Goal: Navigation & Orientation: Find specific page/section

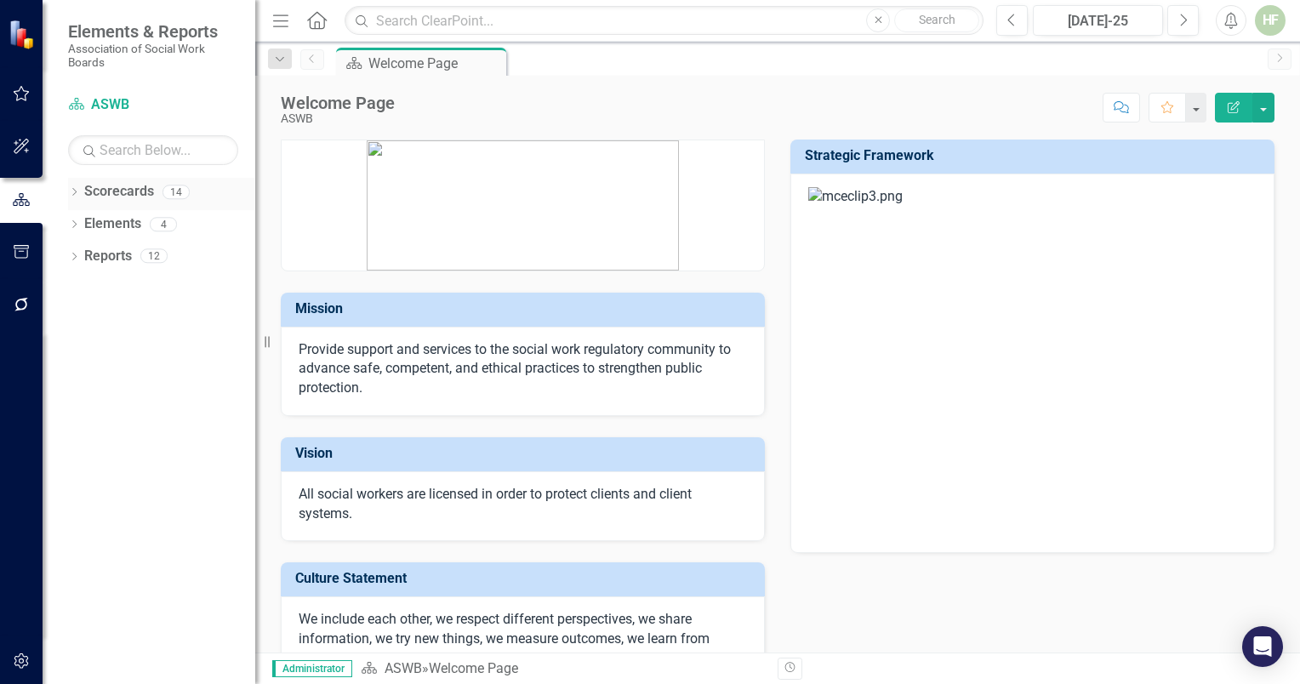
click at [124, 185] on link "Scorecards" at bounding box center [119, 192] width 70 height 20
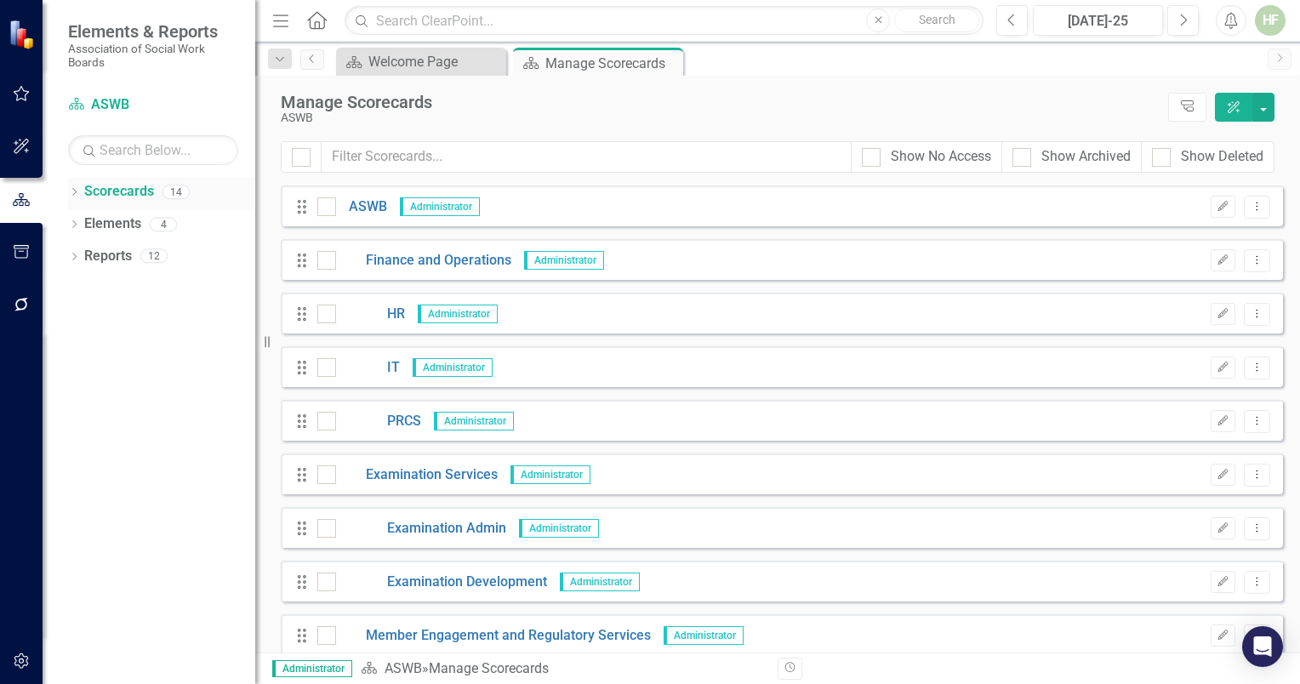
click at [122, 195] on link "Scorecards" at bounding box center [119, 192] width 70 height 20
click at [123, 191] on link "Scorecards" at bounding box center [119, 192] width 70 height 20
click at [432, 258] on link "Finance and Operations" at bounding box center [423, 261] width 175 height 20
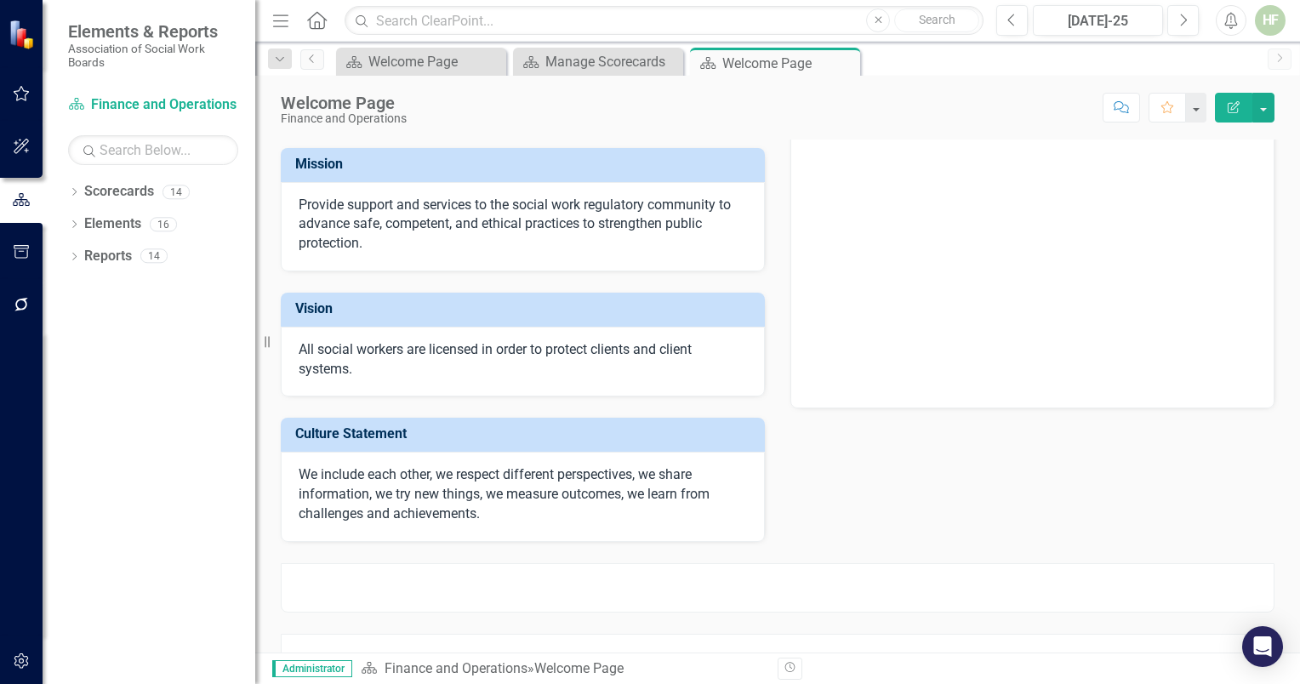
scroll to position [260, 0]
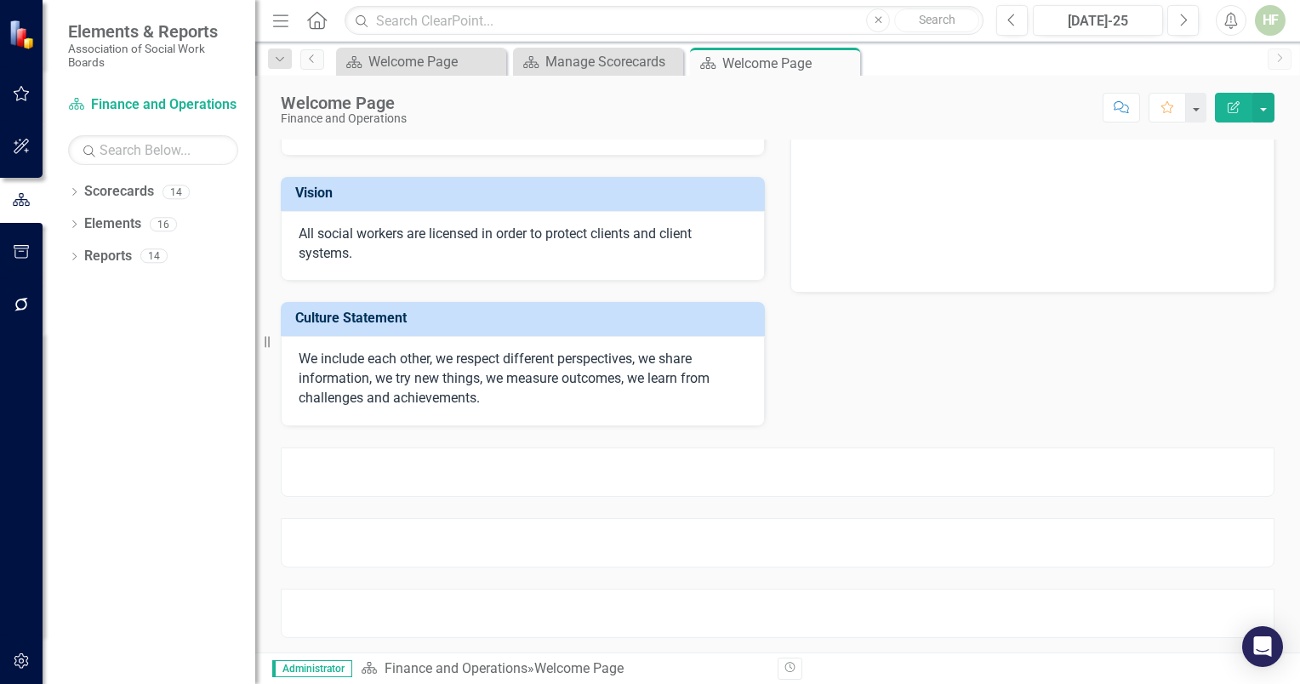
click at [718, 470] on div at bounding box center [778, 472] width 994 height 49
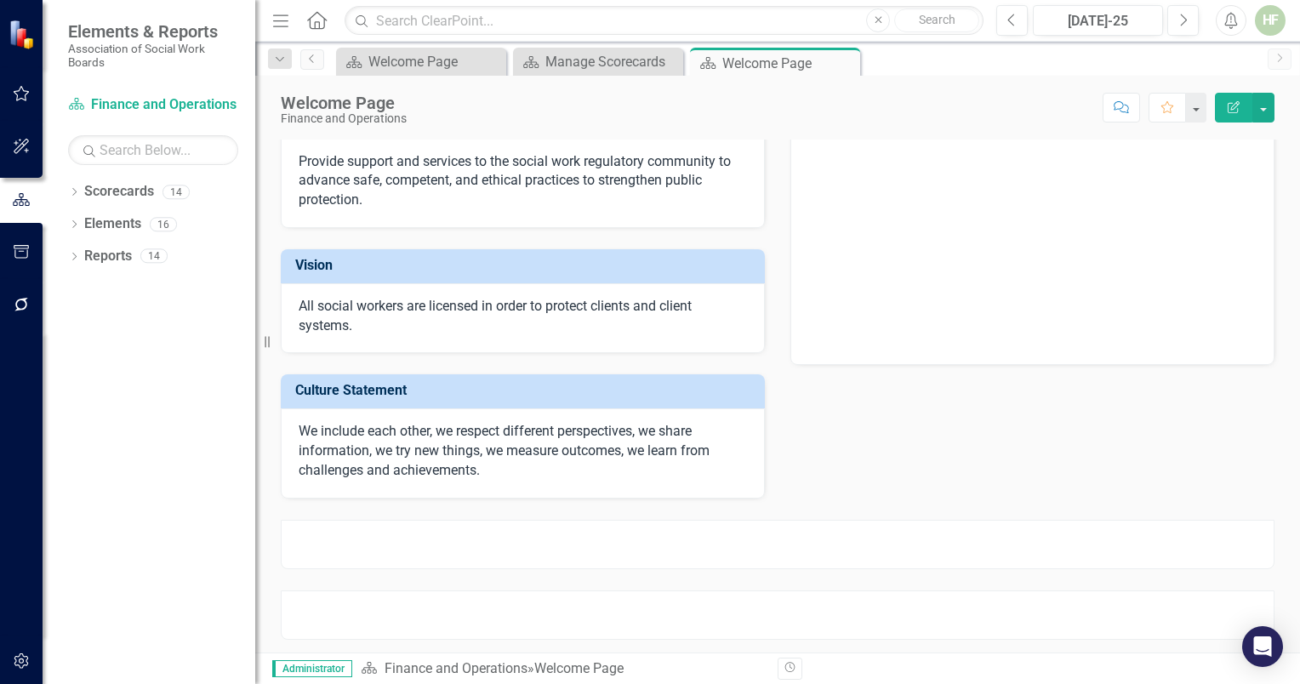
scroll to position [0, 0]
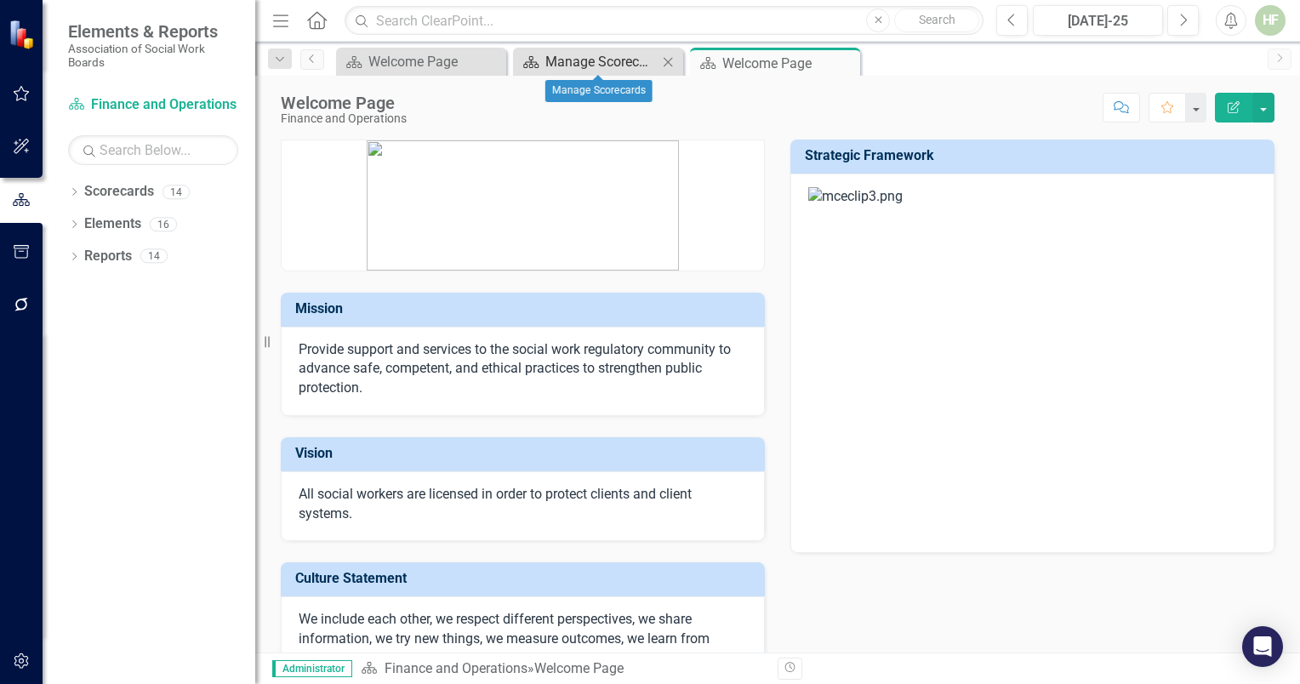
click at [565, 60] on div "Manage Scorecards" at bounding box center [601, 61] width 112 height 21
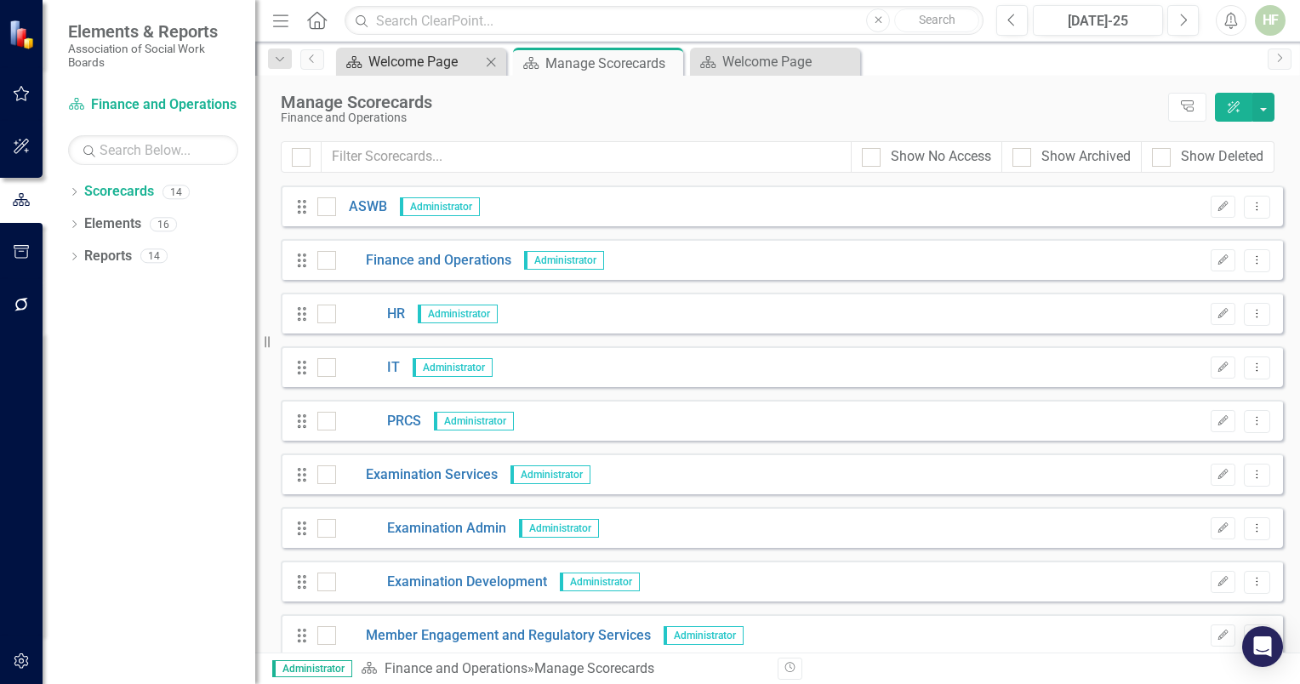
click at [393, 68] on div "Welcome Page" at bounding box center [424, 61] width 112 height 21
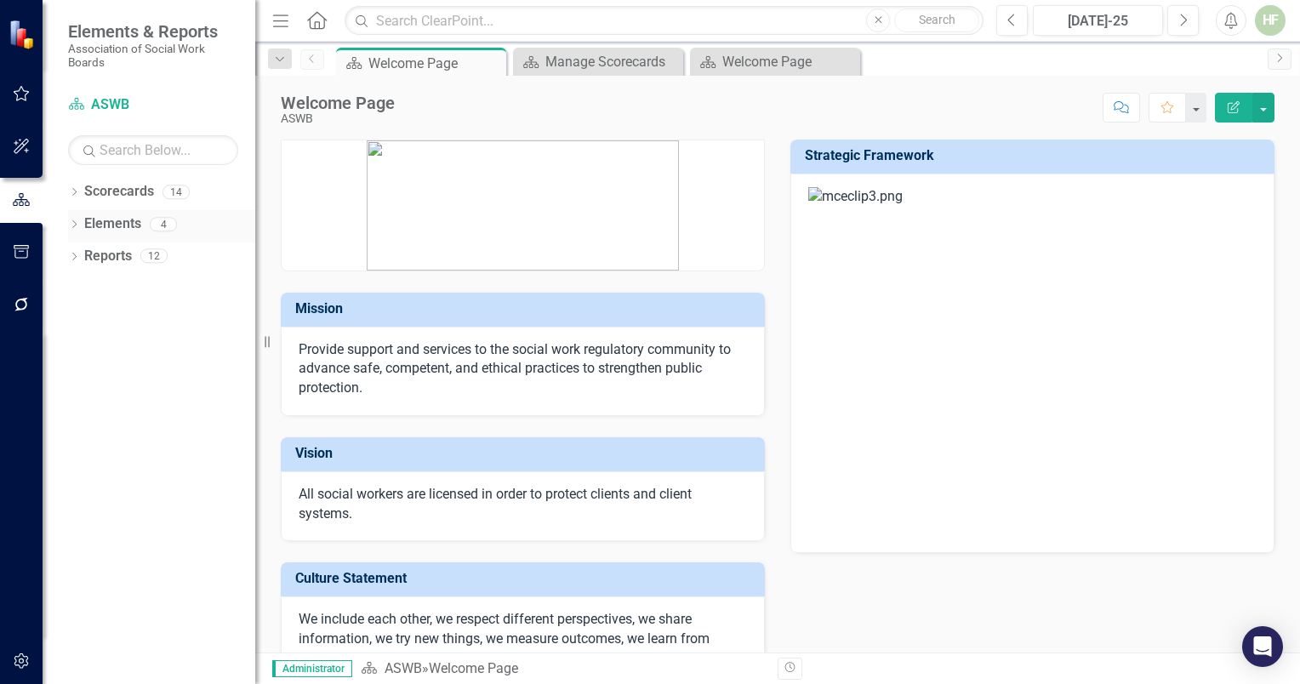
click at [123, 218] on link "Elements" at bounding box center [112, 224] width 57 height 20
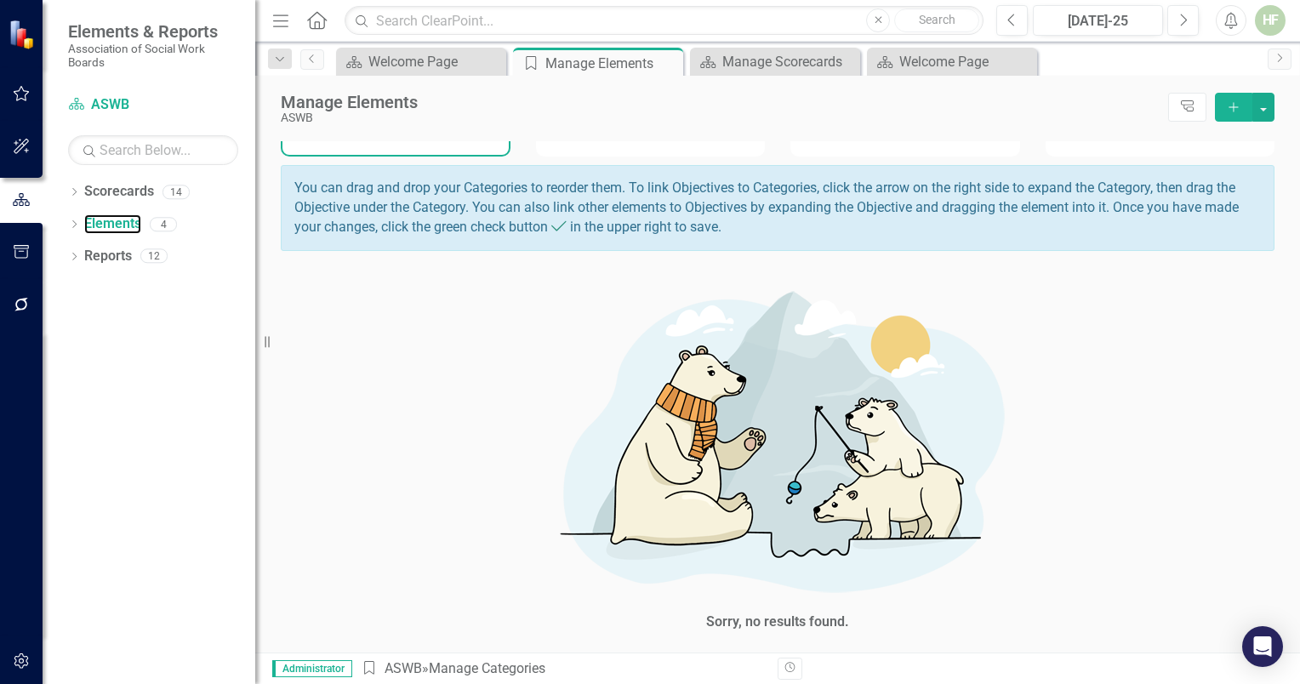
scroll to position [140, 0]
click at [114, 254] on link "Reports" at bounding box center [108, 257] width 48 height 20
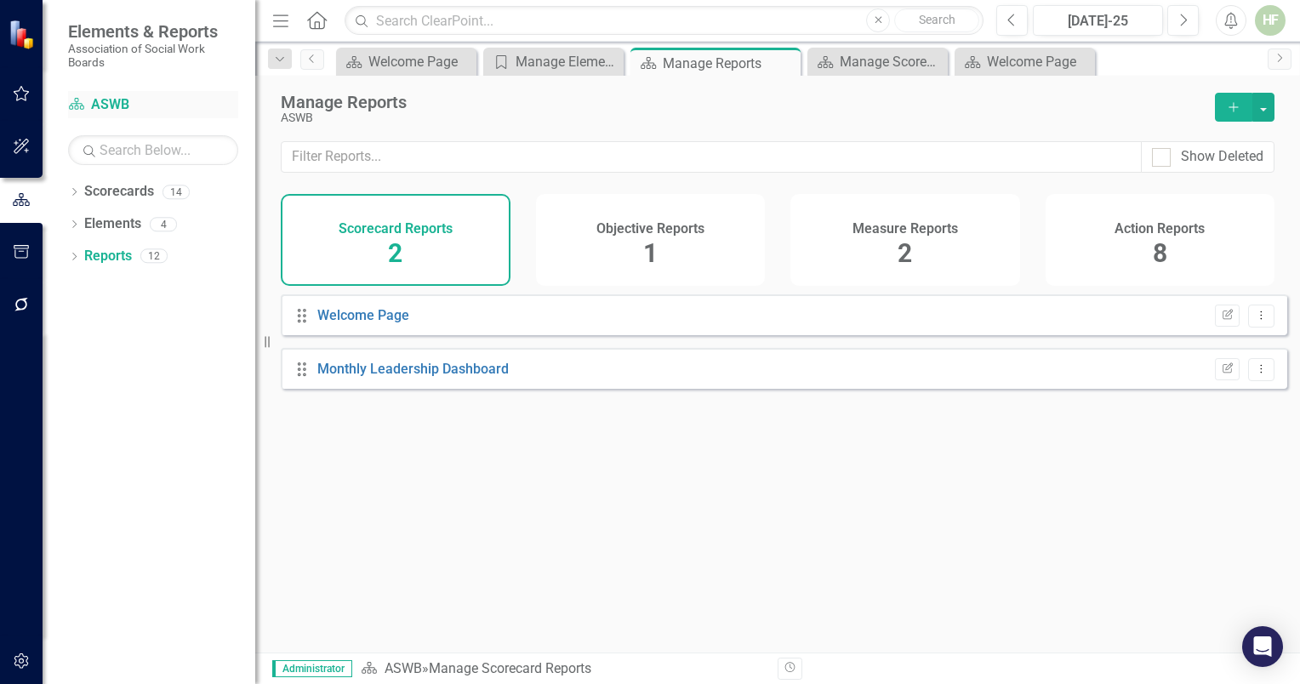
click at [104, 99] on link "Scorecard ASWB" at bounding box center [153, 105] width 170 height 20
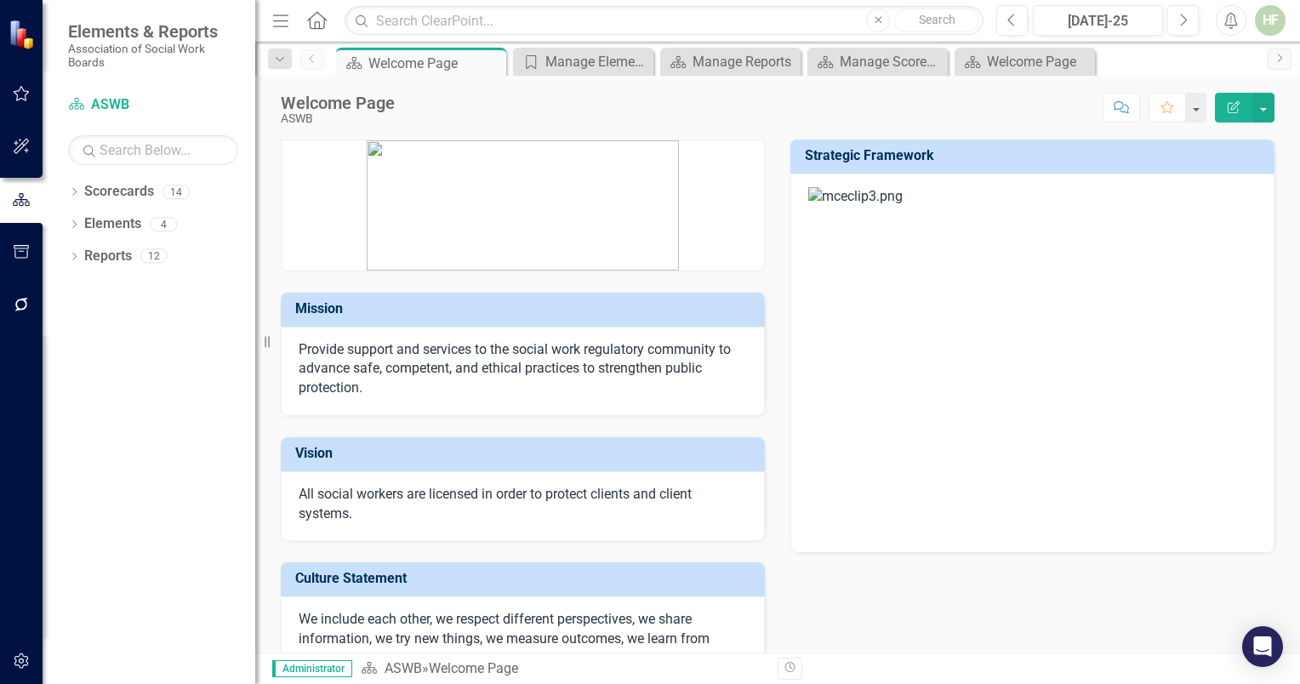
click at [199, 385] on div "Dropdown Scorecards 14 Dropdown ASWB Dropdown Finance and Operations HR IT PRCS…" at bounding box center [149, 431] width 213 height 506
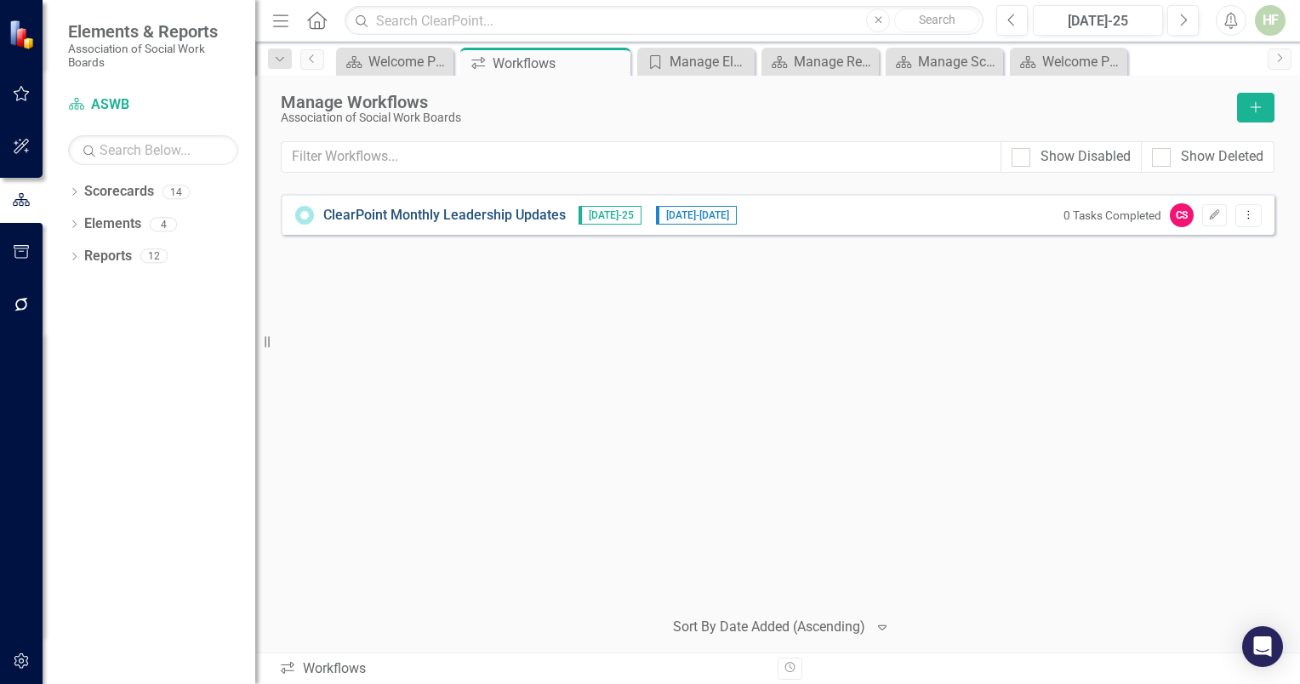
click at [463, 214] on link "ClearPoint Monthly Leadership Updates" at bounding box center [444, 216] width 242 height 20
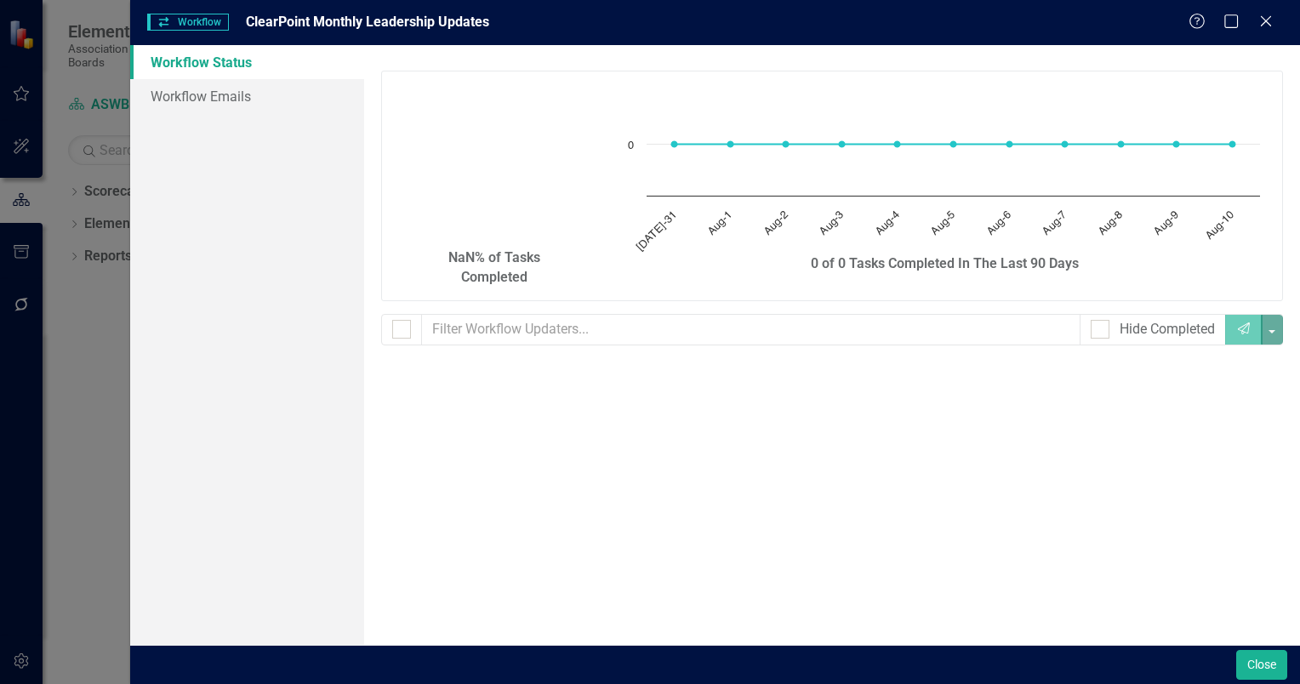
click at [196, 61] on link "Workflow Status" at bounding box center [247, 62] width 234 height 34
click at [177, 93] on link "Workflow Emails" at bounding box center [247, 96] width 234 height 34
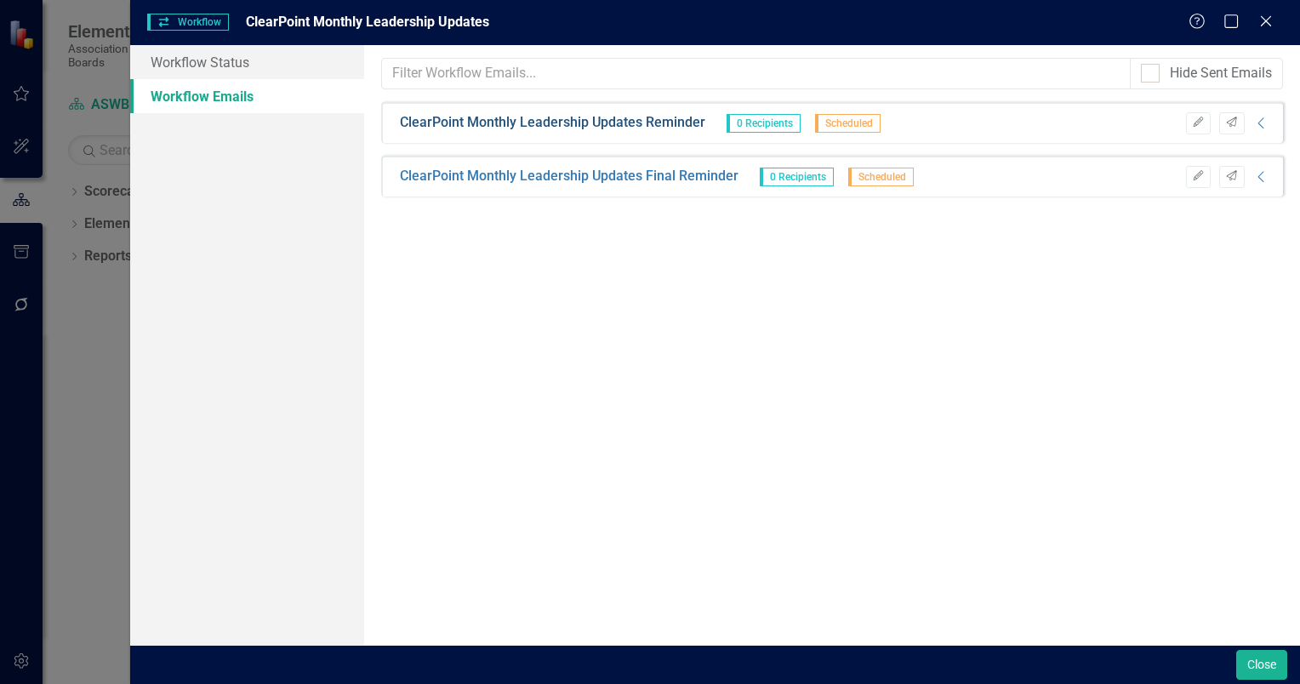
click at [543, 119] on link "ClearPoint Monthly Leadership Updates Reminder" at bounding box center [552, 123] width 305 height 20
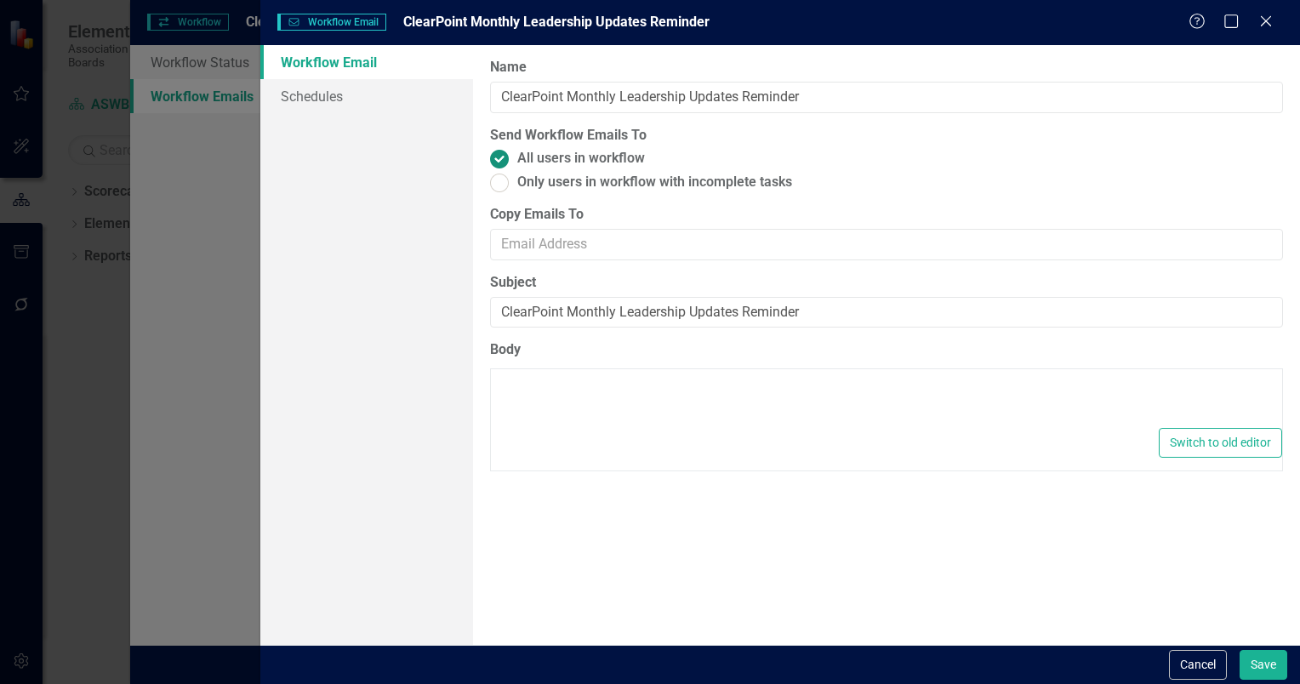
type textarea "<p>Dear {FirstName},</p> <p>Please log into ClearPoint and update the following…"
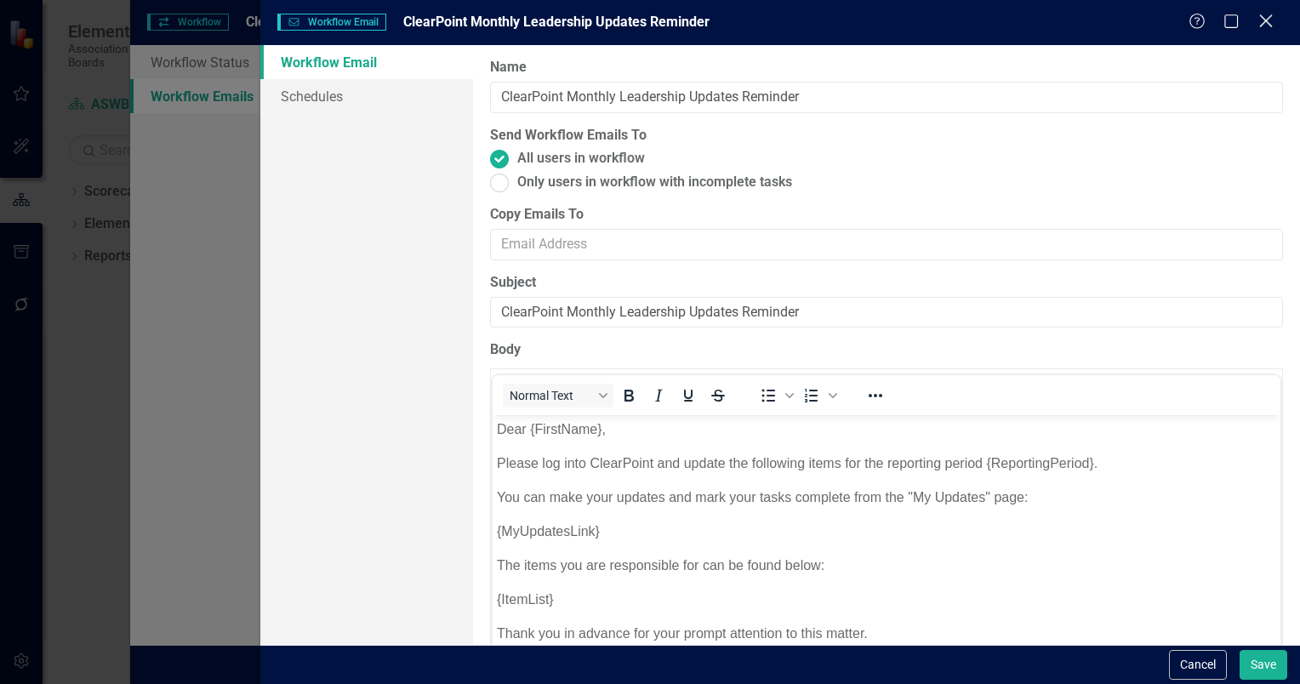
click at [1263, 15] on icon "Close" at bounding box center [1265, 21] width 21 height 16
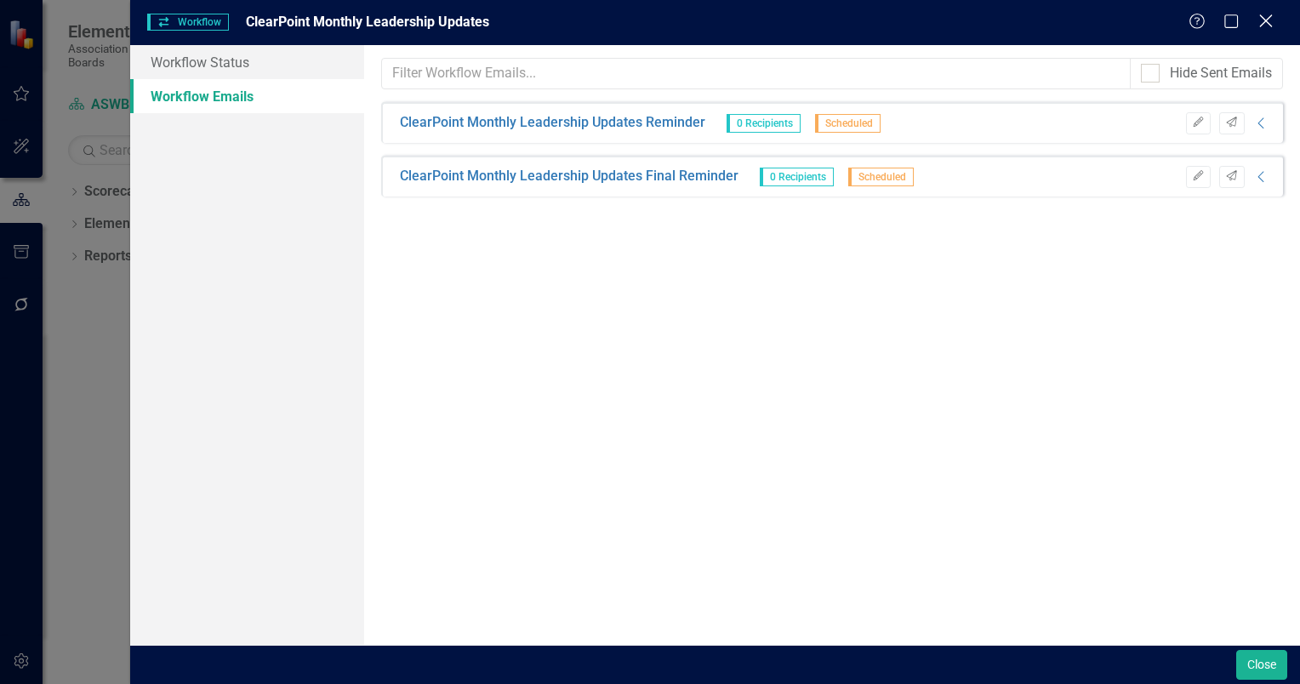
click at [1266, 17] on icon "Close" at bounding box center [1265, 21] width 21 height 16
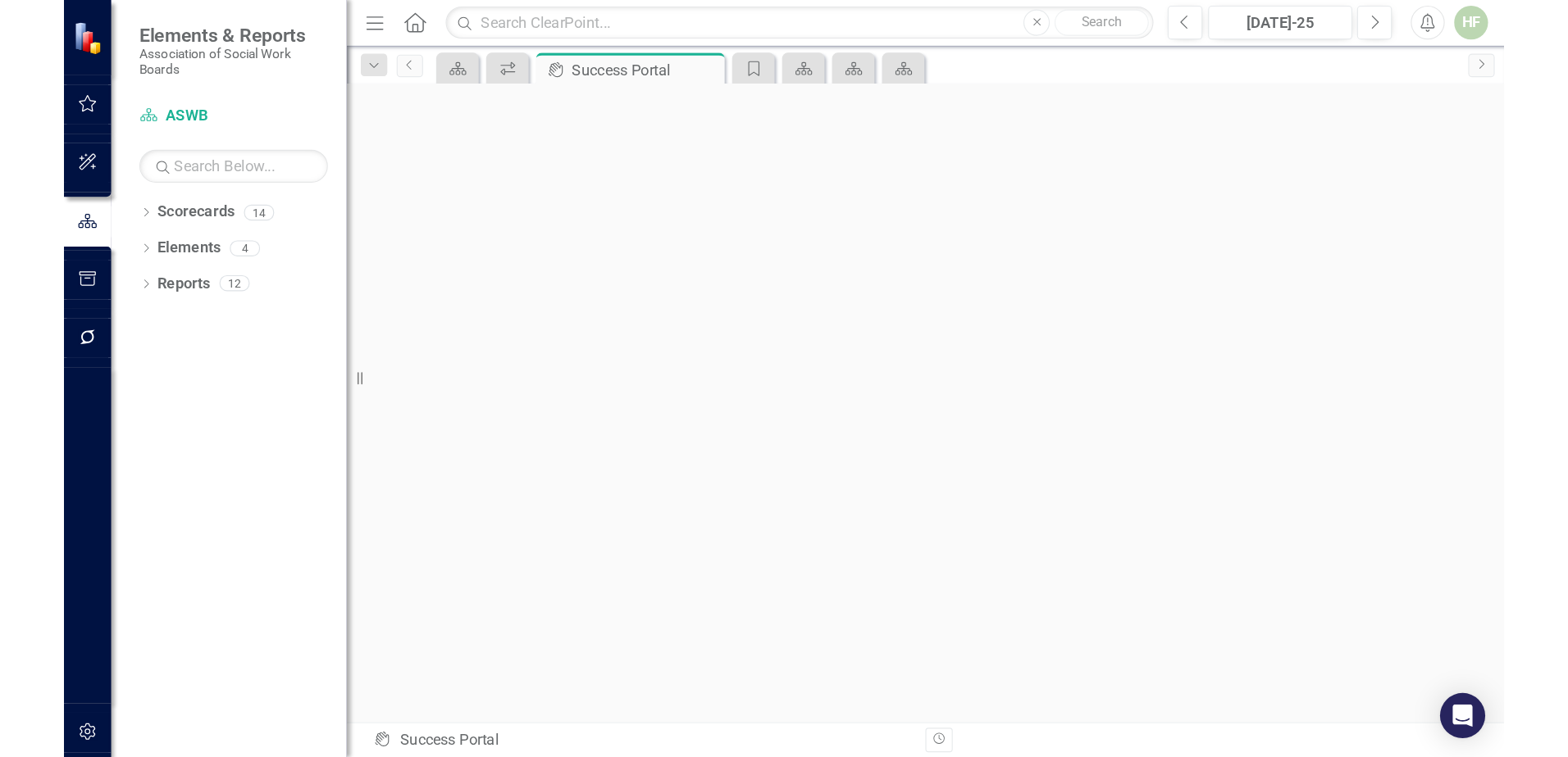
scroll to position [5, 0]
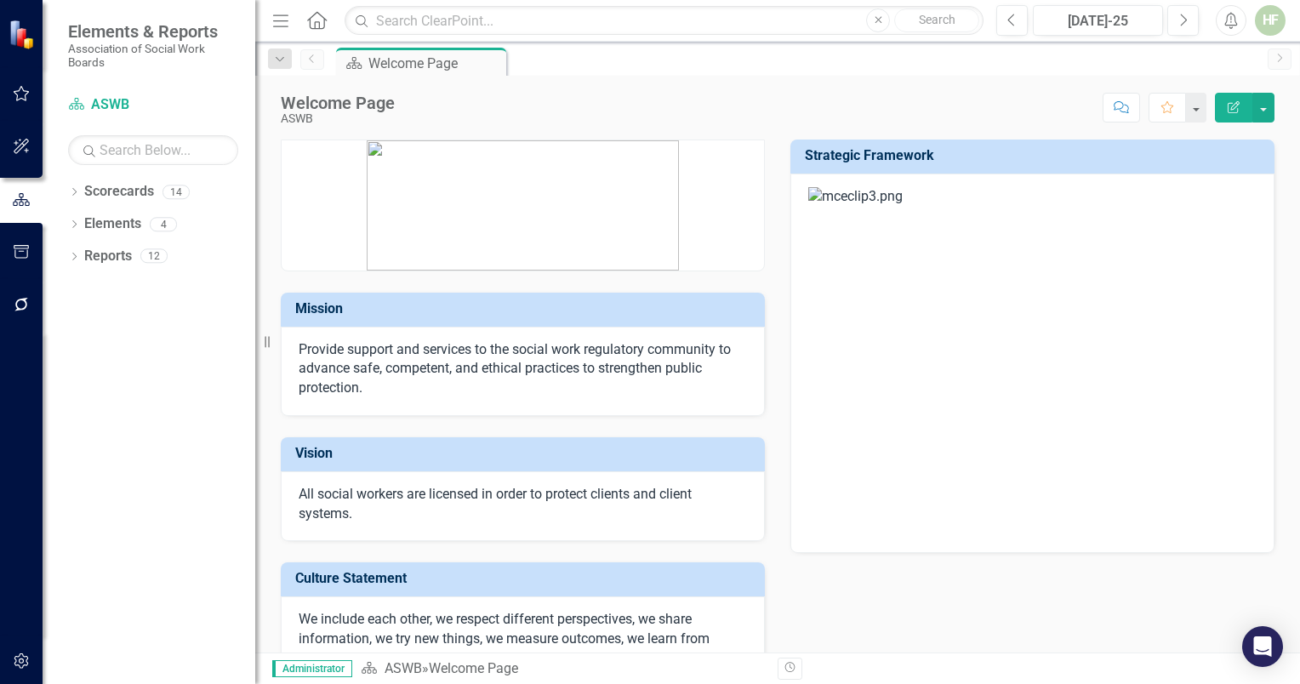
click at [1225, 20] on icon "Alerts" at bounding box center [1231, 20] width 18 height 17
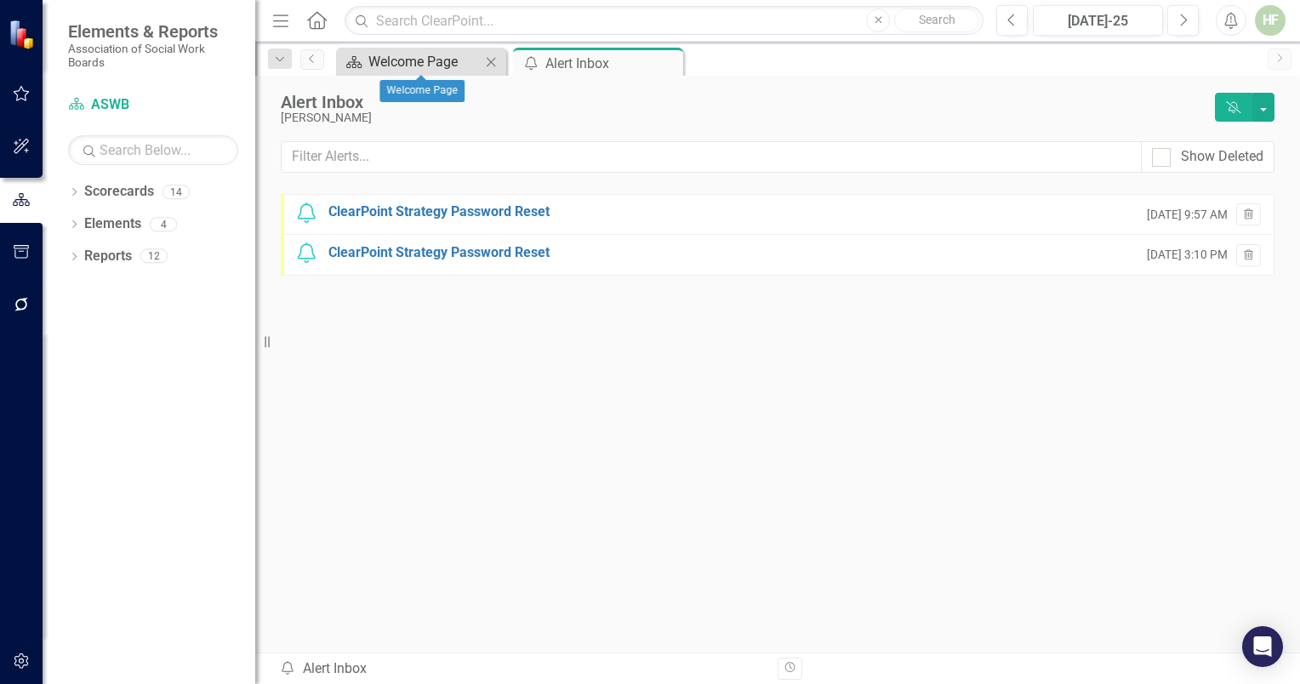
click at [416, 60] on div "Welcome Page" at bounding box center [424, 61] width 112 height 21
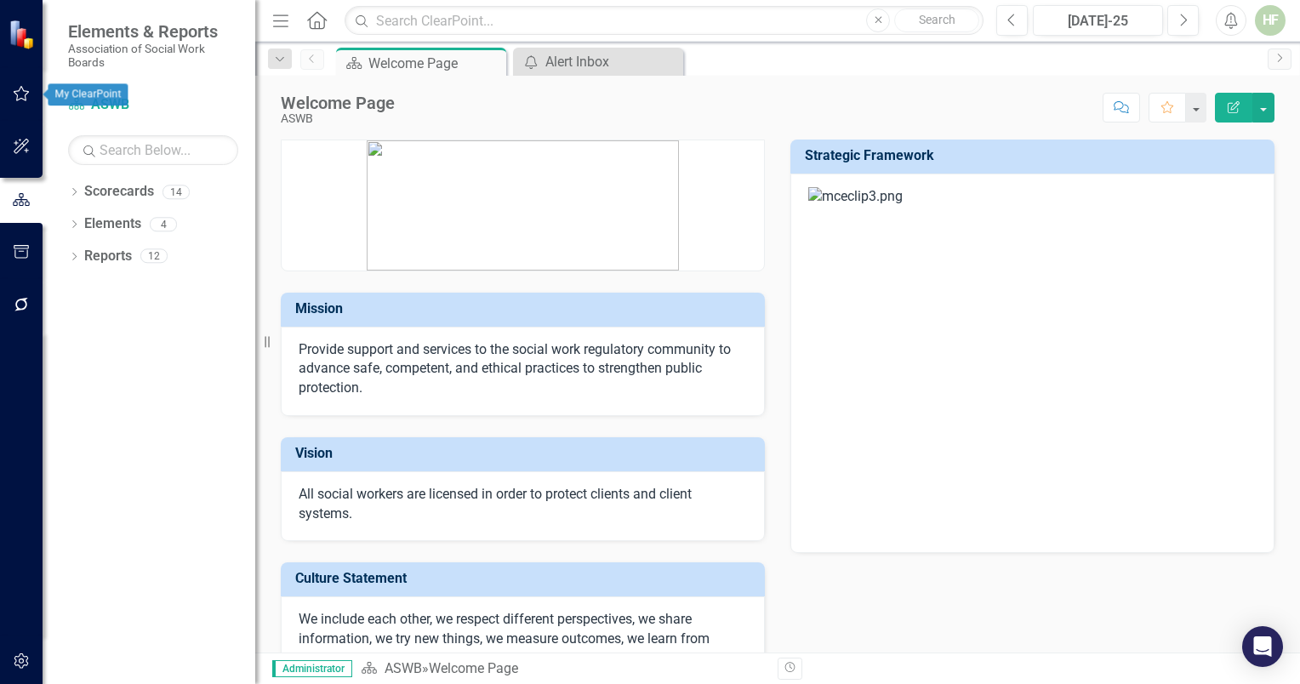
click at [21, 90] on icon "button" at bounding box center [22, 94] width 18 height 14
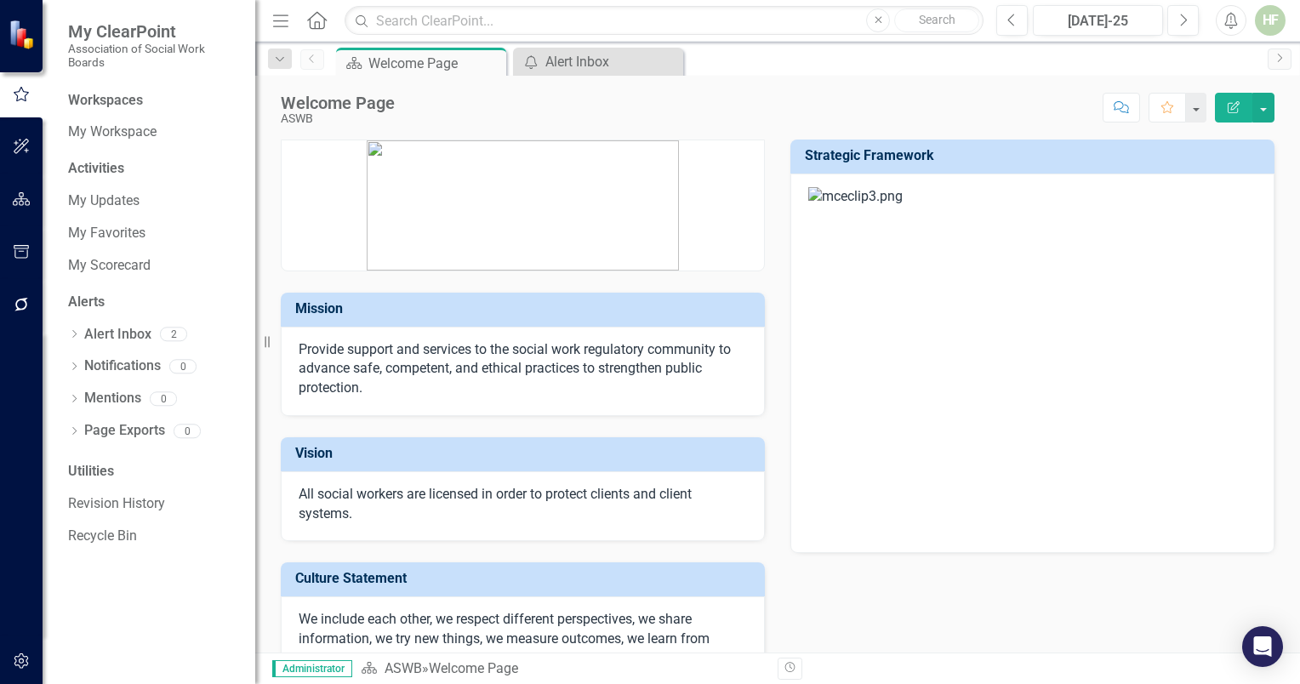
click at [117, 95] on div "Workspaces" at bounding box center [105, 101] width 75 height 20
click at [27, 145] on icon "button" at bounding box center [22, 147] width 18 height 14
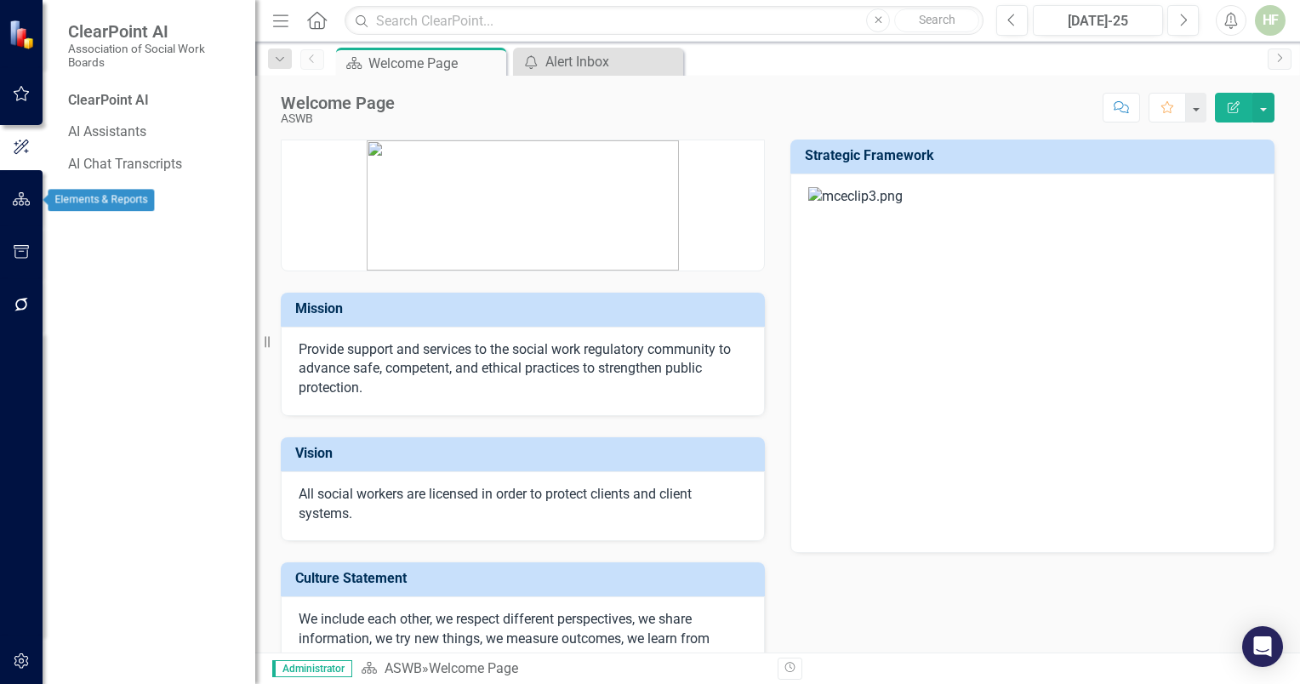
click at [16, 197] on icon "button" at bounding box center [22, 199] width 18 height 14
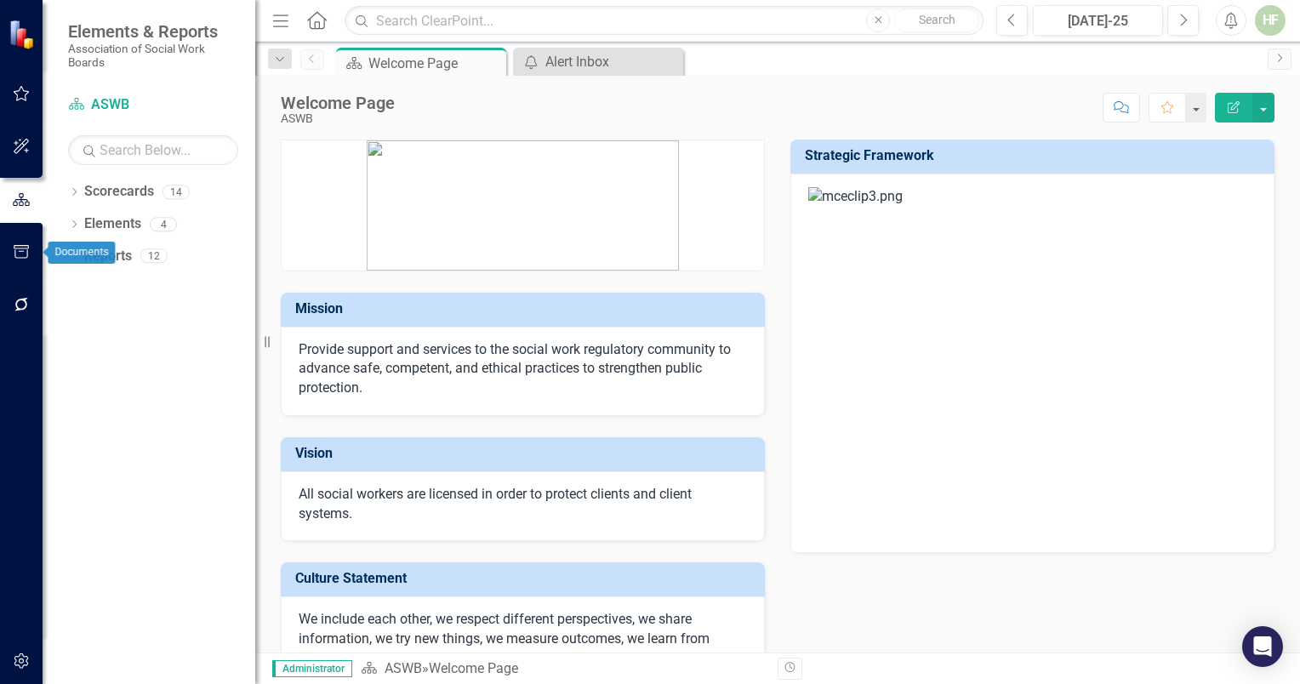
click at [24, 246] on icon "button" at bounding box center [22, 252] width 18 height 14
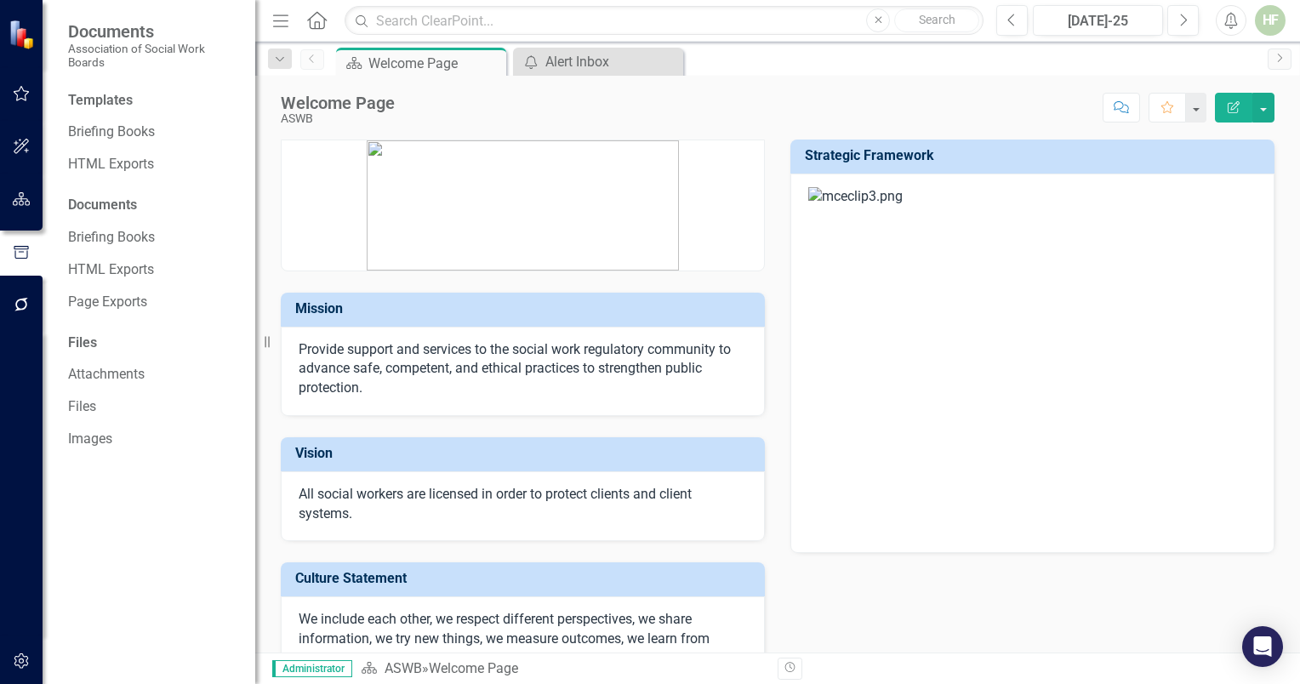
click at [24, 30] on img at bounding box center [24, 35] width 30 height 30
click at [1268, 20] on div "HF" at bounding box center [1270, 20] width 31 height 31
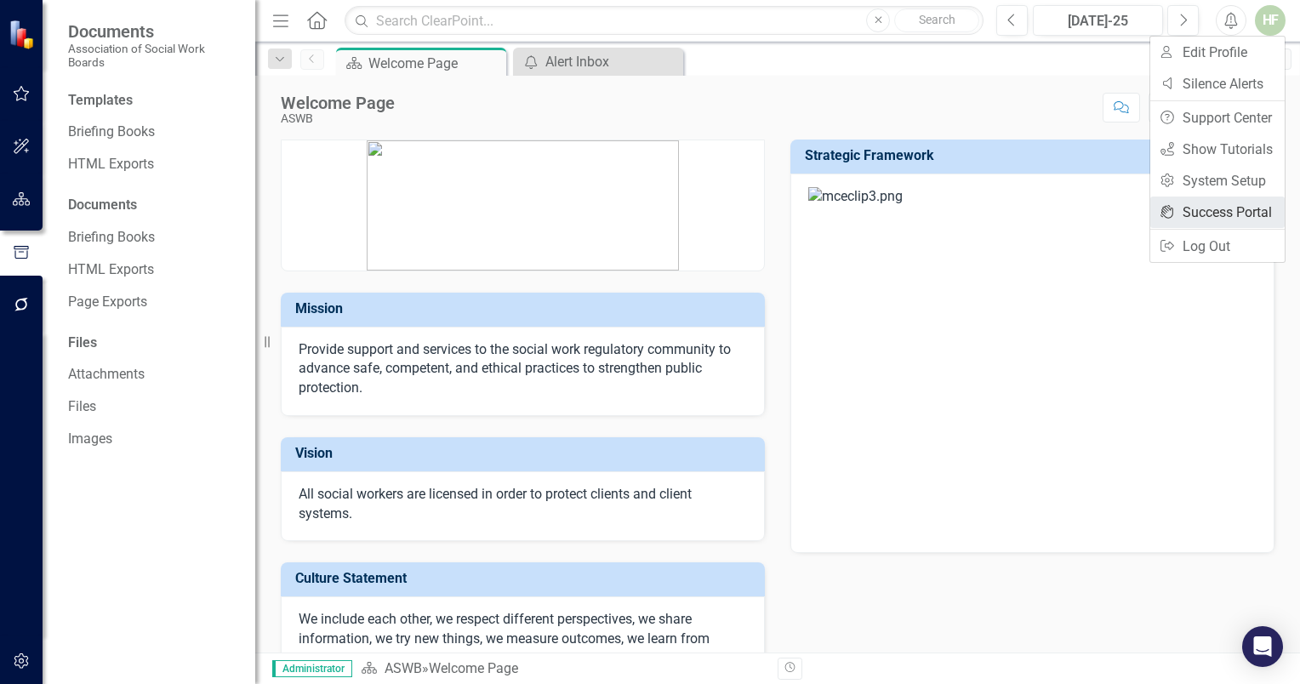
click at [1222, 205] on link "icon.portal Success Portal" at bounding box center [1217, 212] width 134 height 31
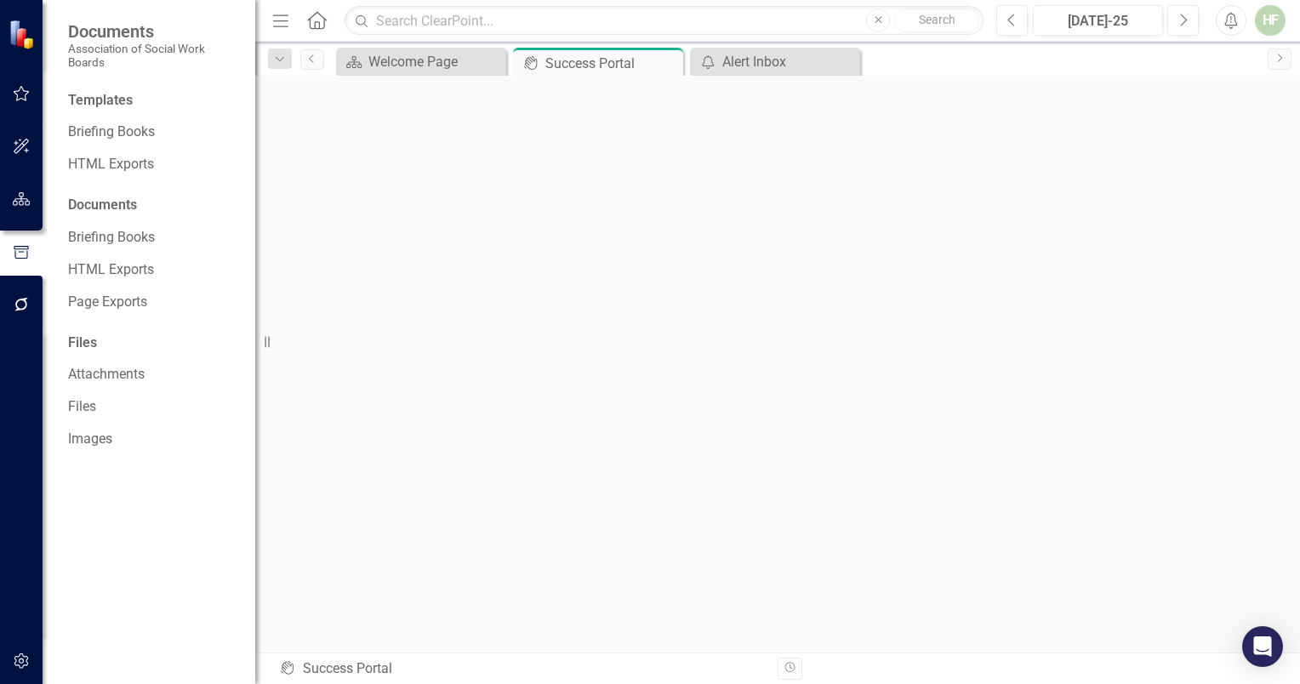
scroll to position [5, 0]
click at [20, 658] on icon "button" at bounding box center [22, 661] width 18 height 14
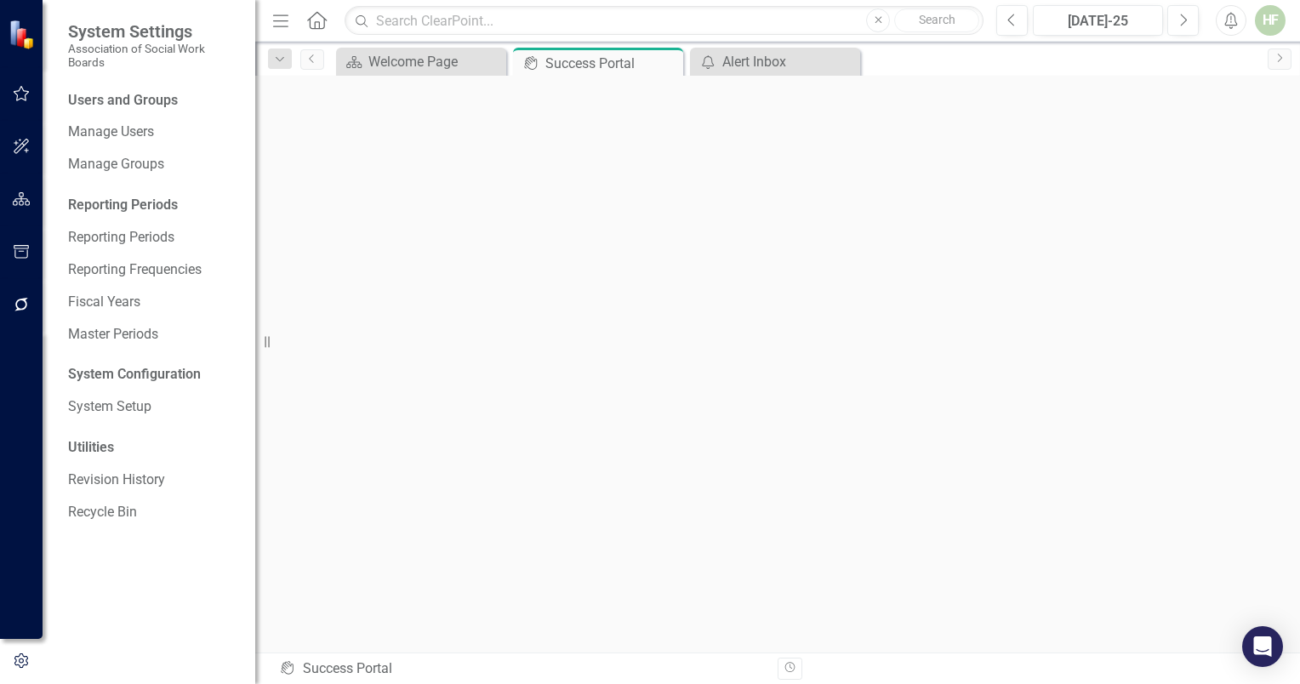
click at [167, 34] on span "System Settings" at bounding box center [153, 31] width 170 height 20
click at [91, 33] on span "System Settings" at bounding box center [153, 31] width 170 height 20
click at [92, 405] on link "System Setup" at bounding box center [153, 407] width 170 height 20
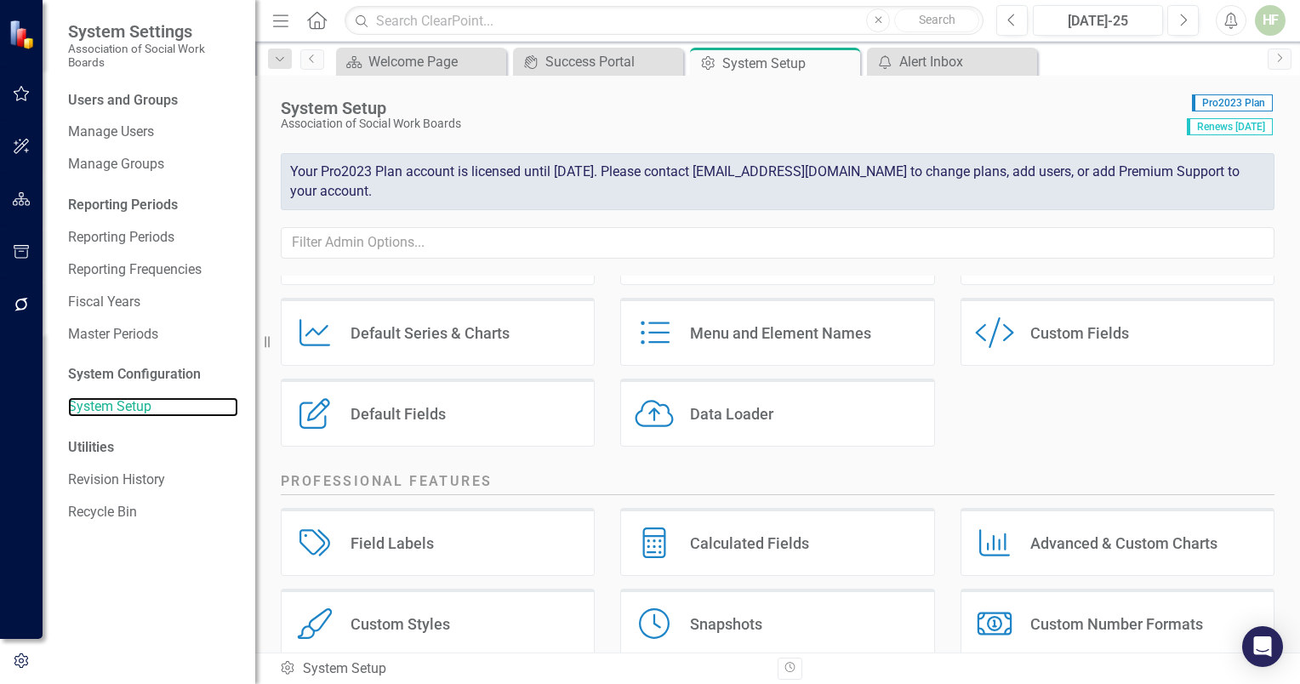
scroll to position [105, 0]
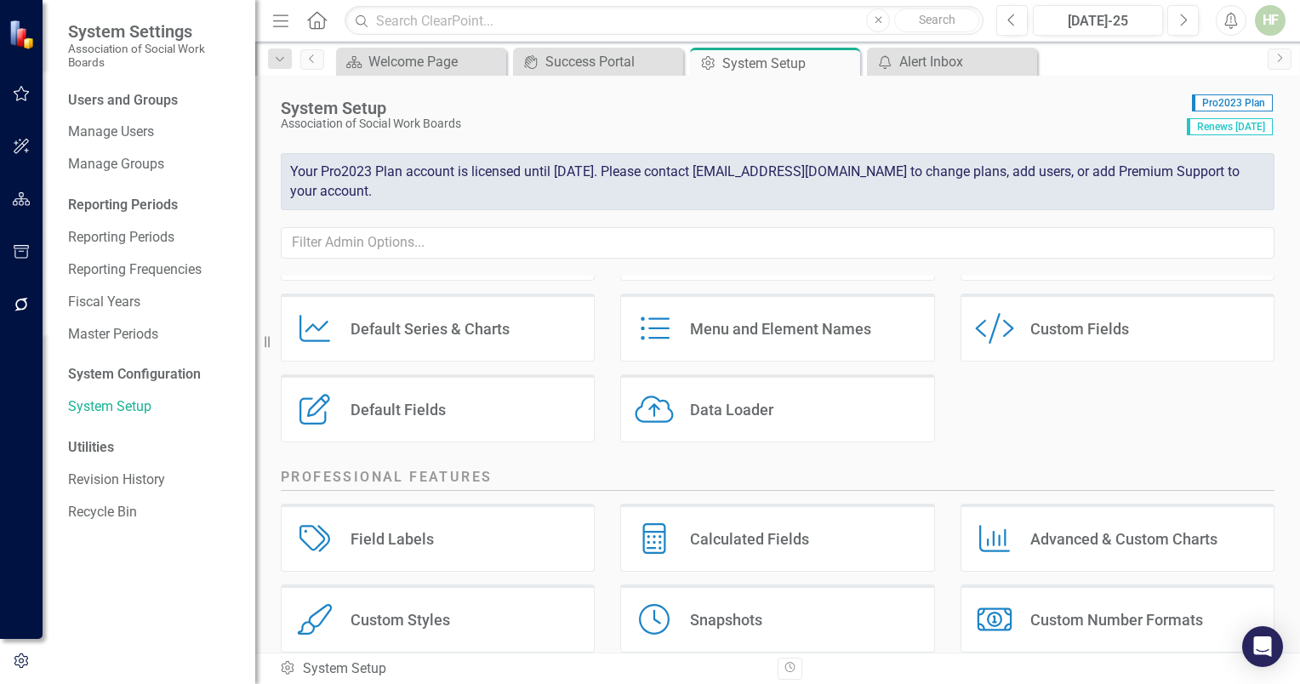
click at [773, 324] on div "Menu and Element Names" at bounding box center [780, 329] width 181 height 20
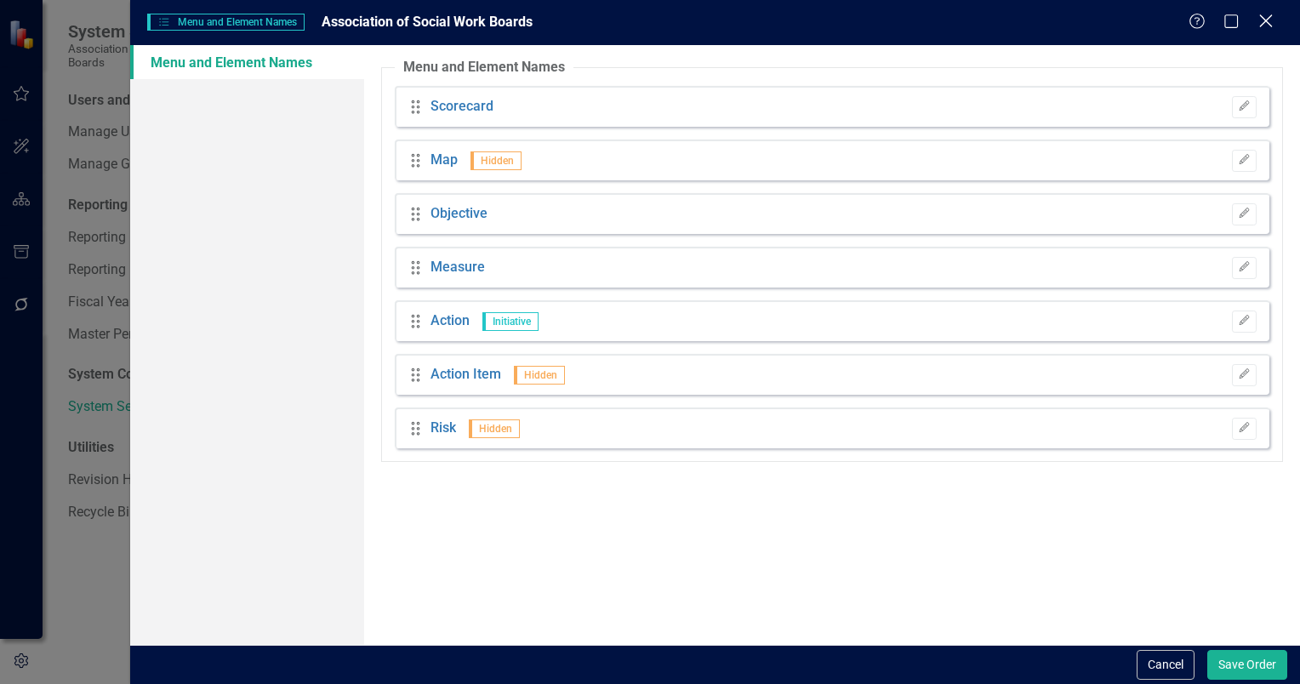
click at [1269, 17] on icon at bounding box center [1265, 20] width 13 height 13
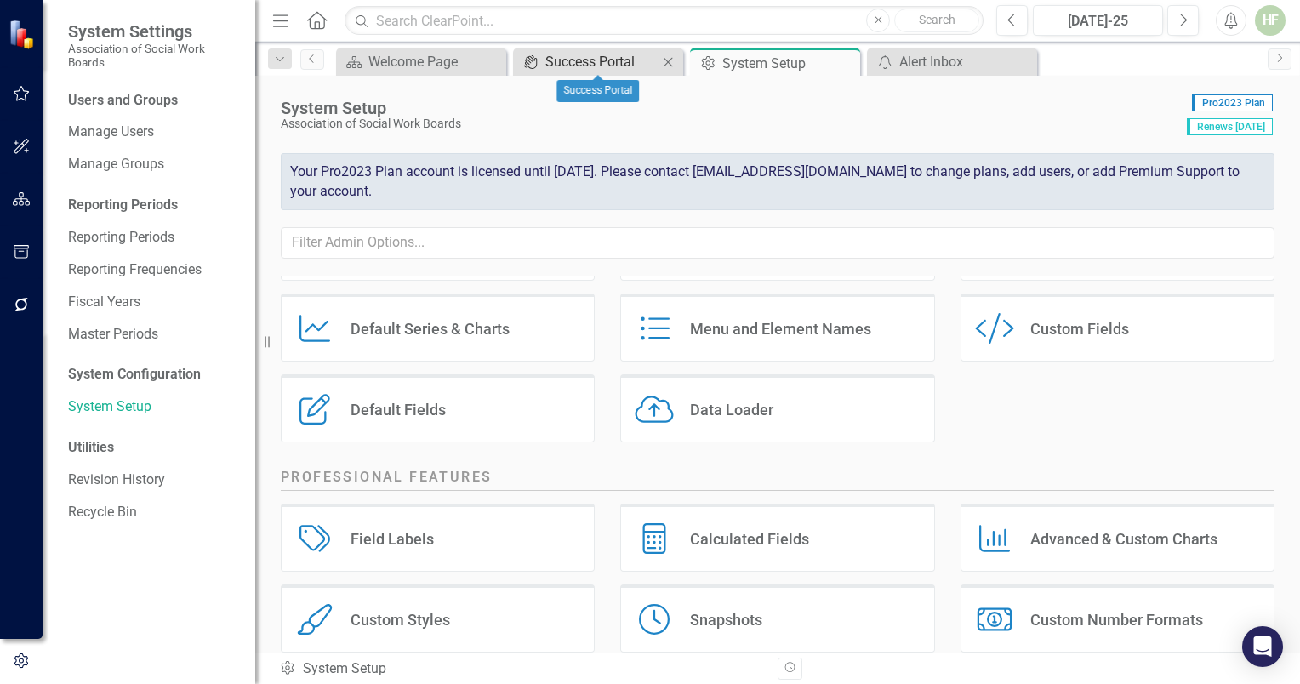
click at [587, 60] on div "Success Portal" at bounding box center [601, 61] width 112 height 21
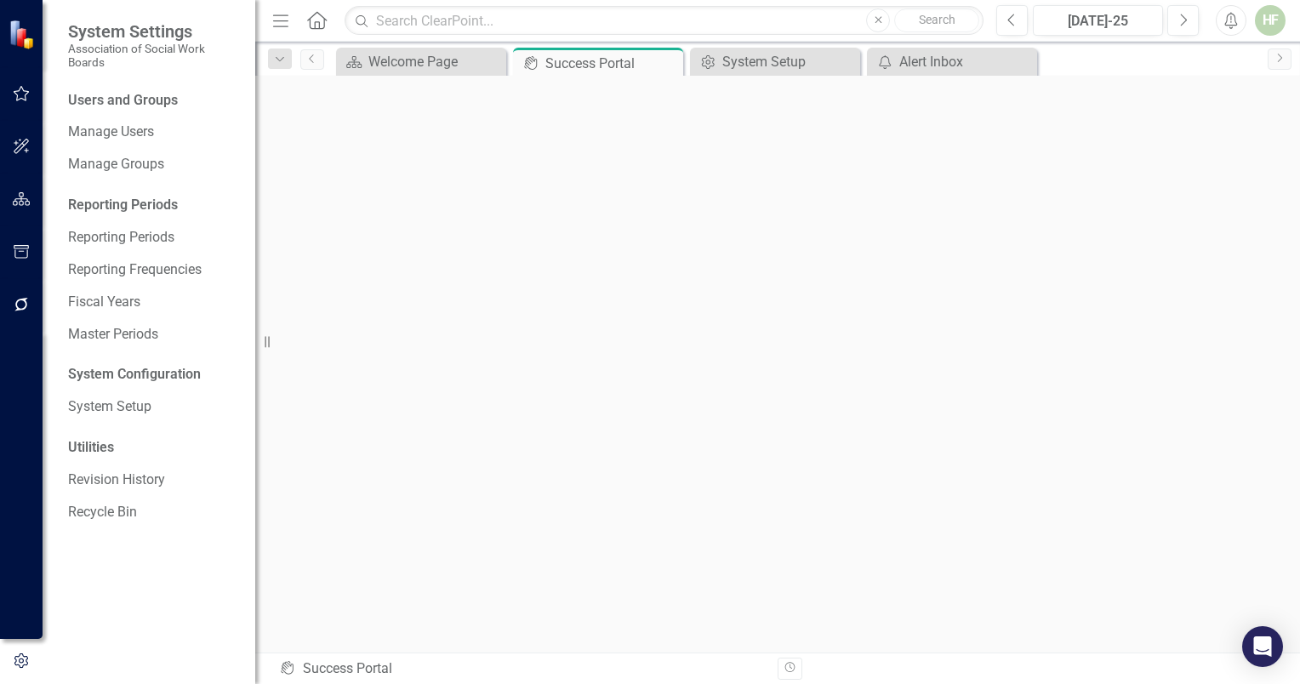
scroll to position [5, 0]
click at [151, 232] on link "Reporting Periods" at bounding box center [153, 238] width 170 height 20
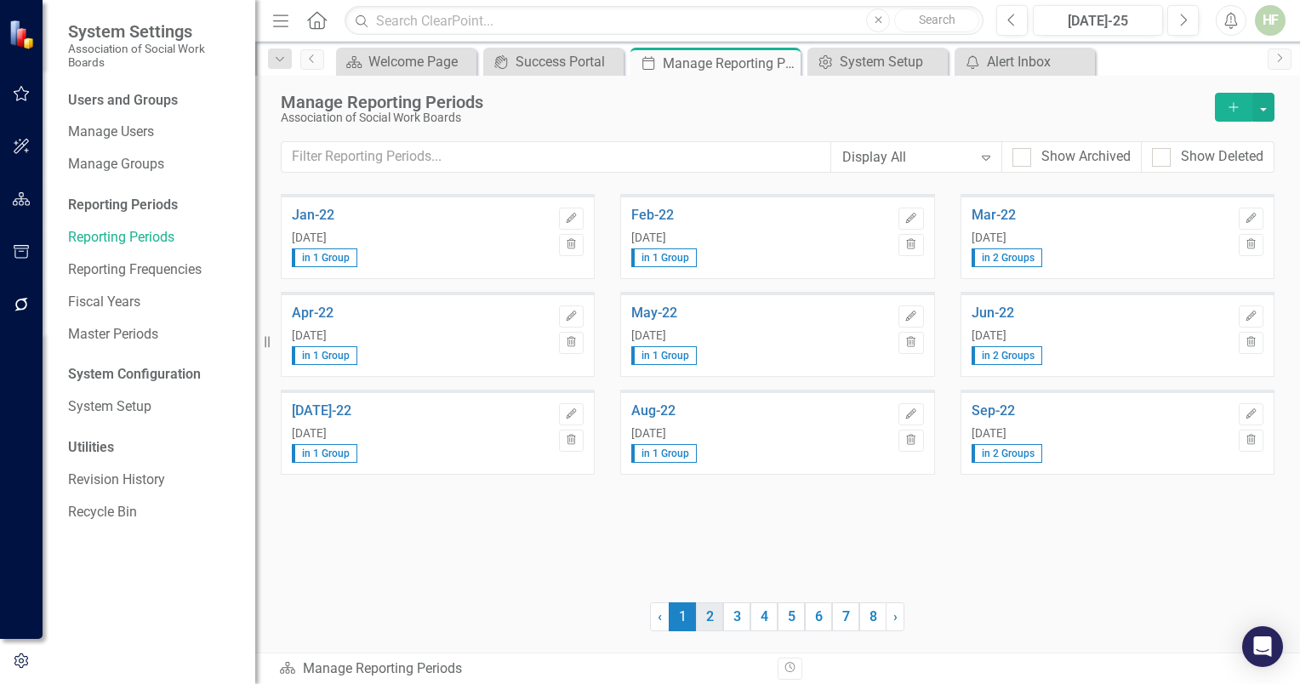
click at [707, 618] on link "2" at bounding box center [709, 616] width 27 height 29
click at [735, 617] on link "3" at bounding box center [736, 616] width 27 height 29
click at [682, 613] on link "1" at bounding box center [682, 616] width 27 height 29
click at [710, 617] on link "2" at bounding box center [709, 616] width 27 height 29
click at [738, 622] on link "3" at bounding box center [736, 616] width 27 height 29
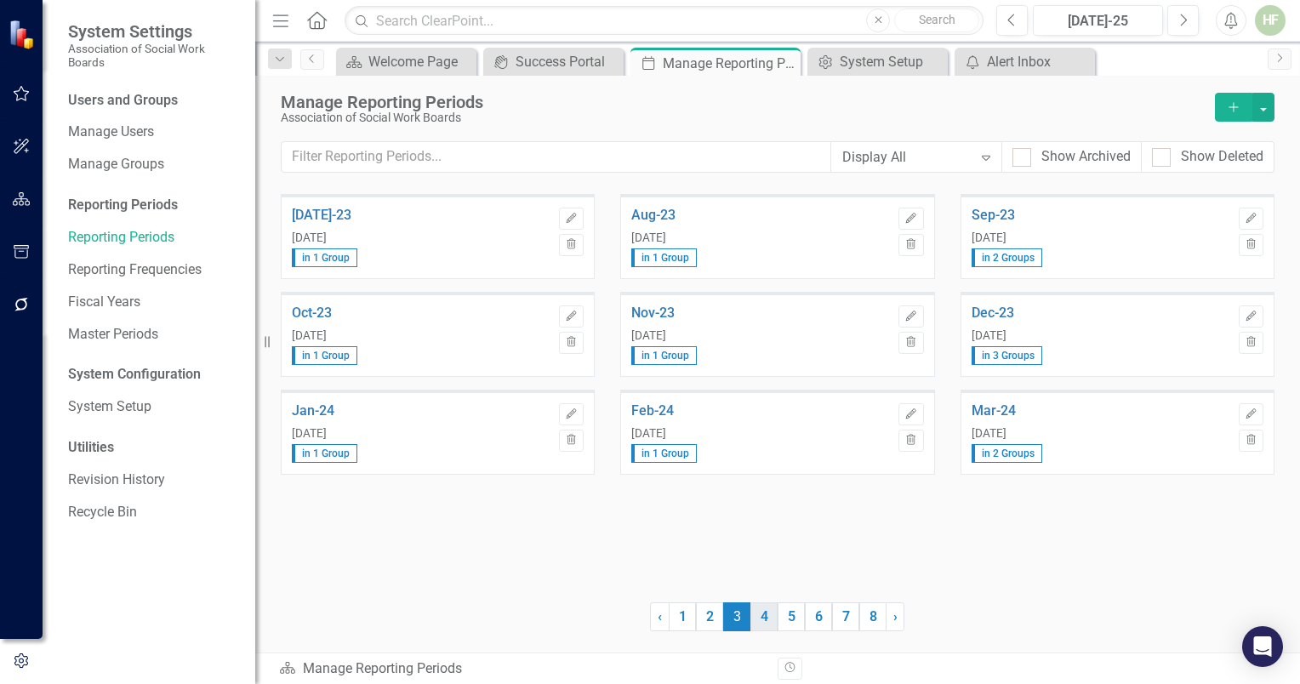
click at [763, 623] on link "4" at bounding box center [763, 616] width 27 height 29
click at [787, 620] on link "5" at bounding box center [791, 616] width 27 height 29
click at [816, 619] on link "6" at bounding box center [818, 616] width 27 height 29
click at [846, 619] on link "7" at bounding box center [845, 616] width 27 height 29
click at [870, 615] on link "8" at bounding box center [872, 616] width 27 height 29
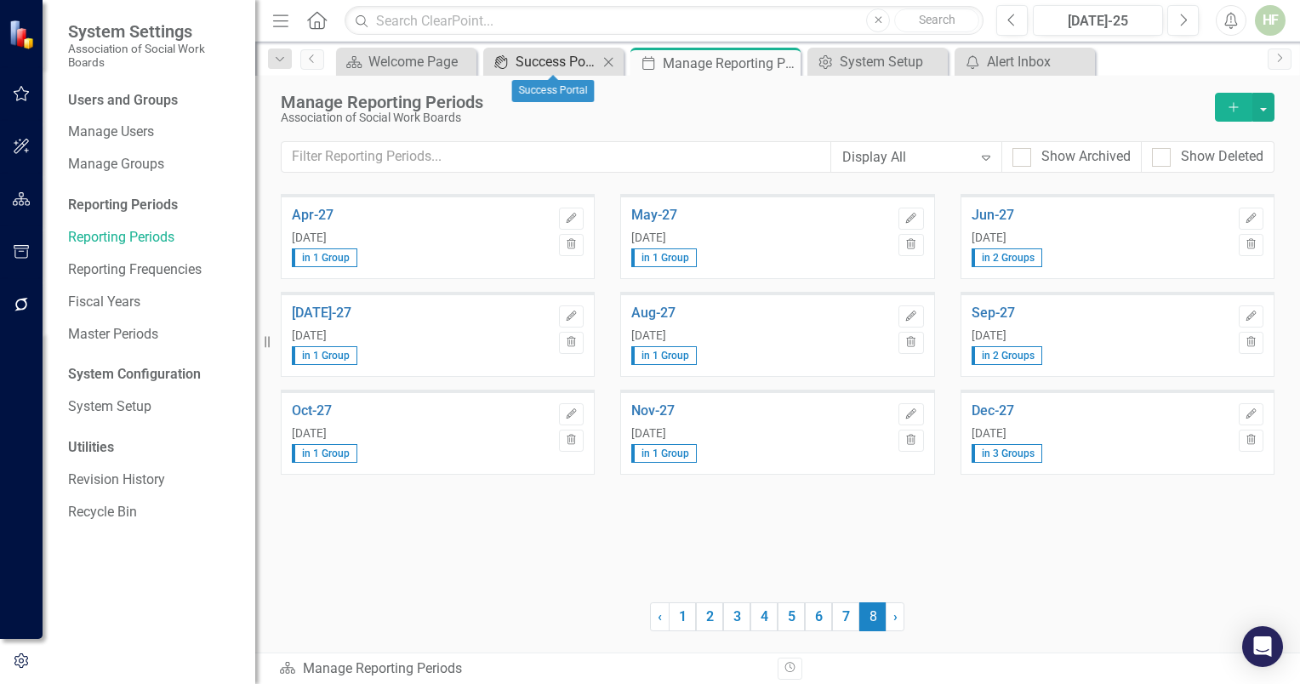
click at [547, 65] on div "Success Portal" at bounding box center [557, 61] width 83 height 21
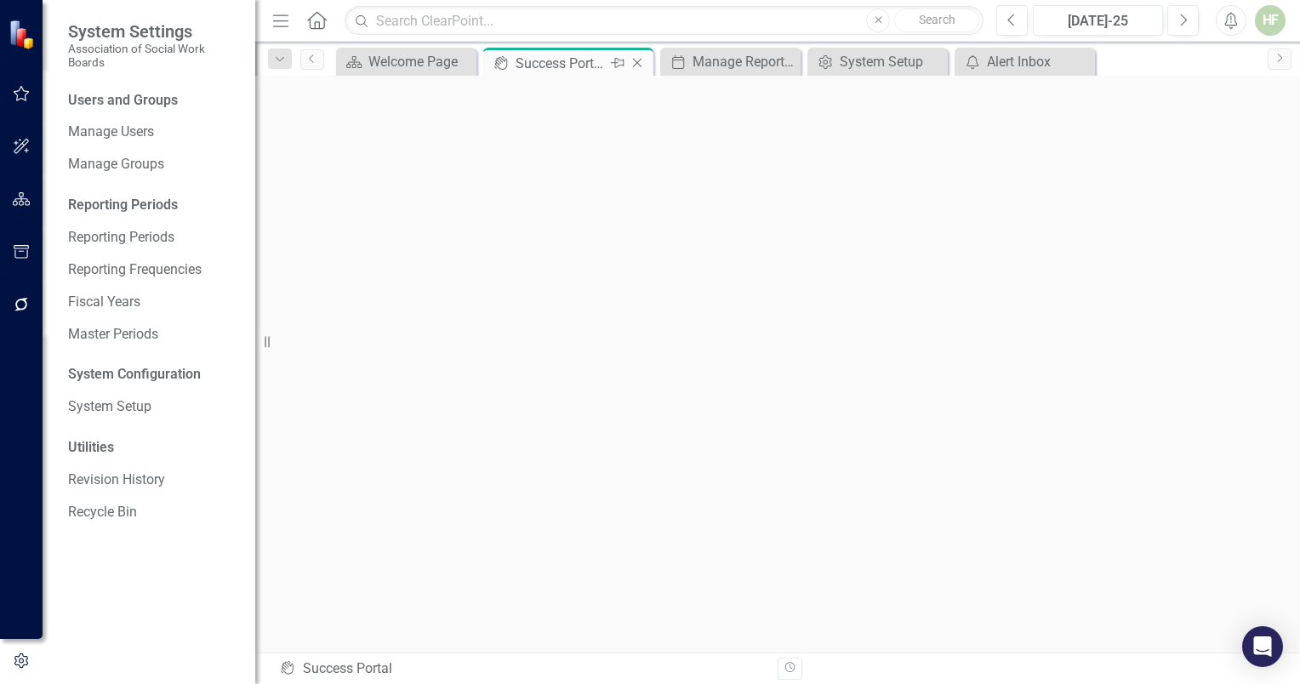
click at [538, 58] on div "Success Portal" at bounding box center [561, 63] width 91 height 21
click at [419, 60] on div "Welcome Page" at bounding box center [409, 61] width 83 height 21
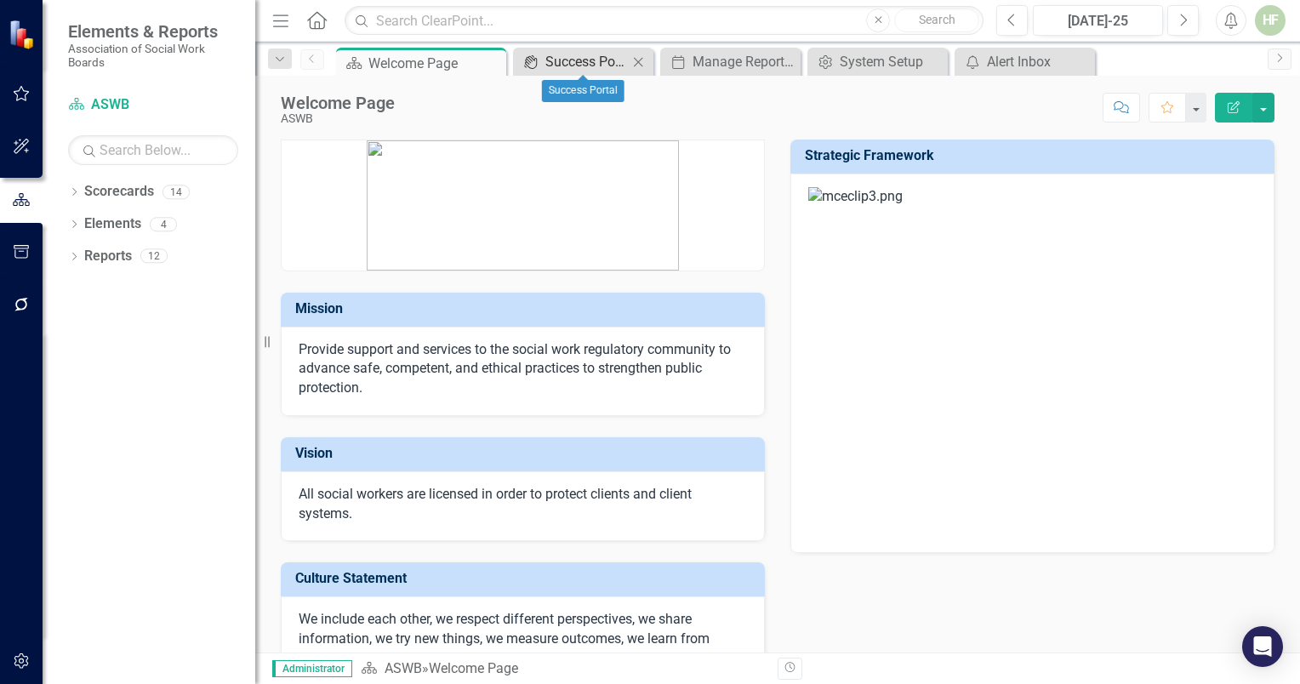
click at [595, 59] on div "Success Portal" at bounding box center [586, 61] width 83 height 21
